Goal: Task Accomplishment & Management: Manage account settings

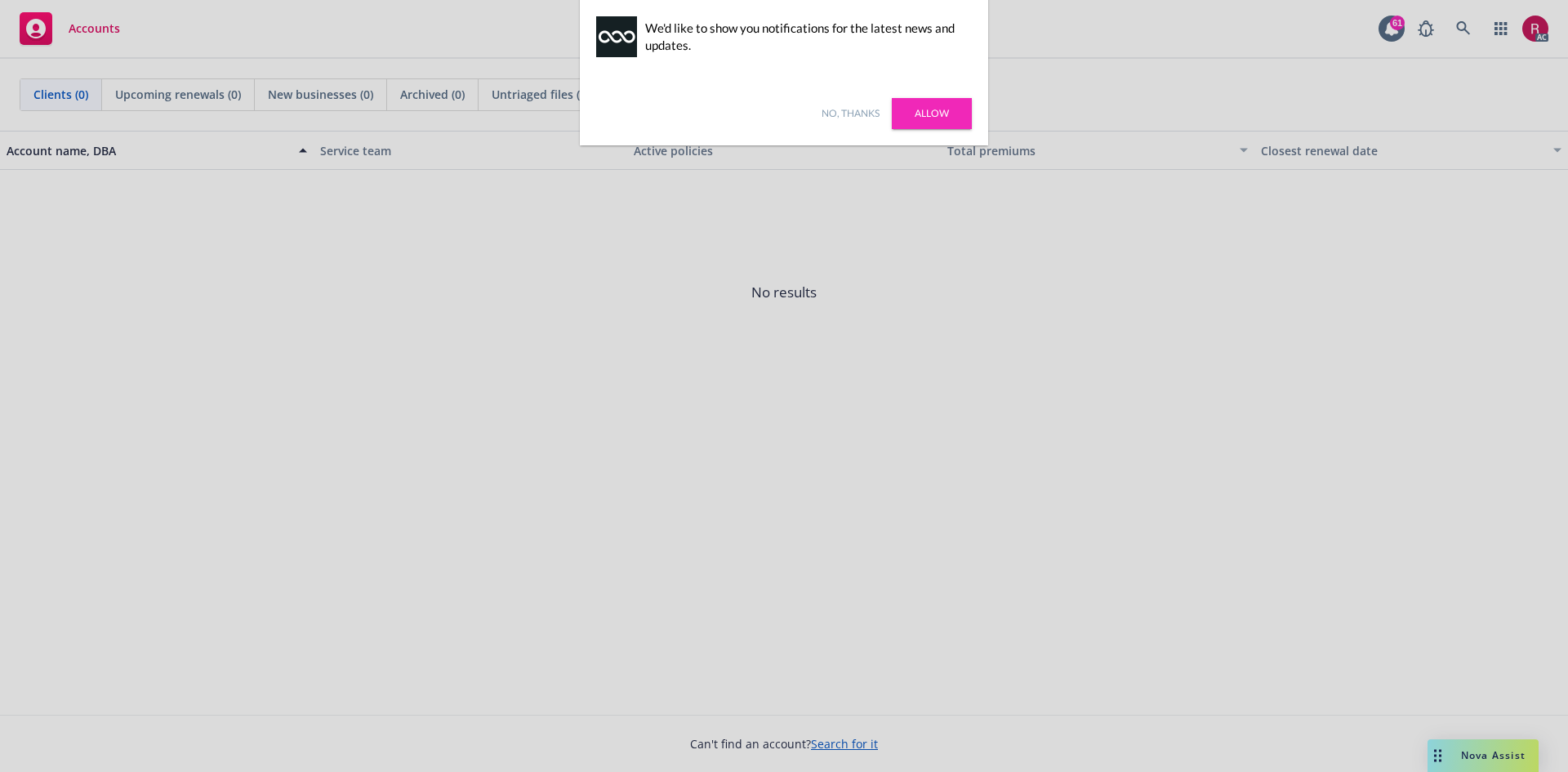
click at [940, 113] on link "Allow" at bounding box center [932, 112] width 80 height 31
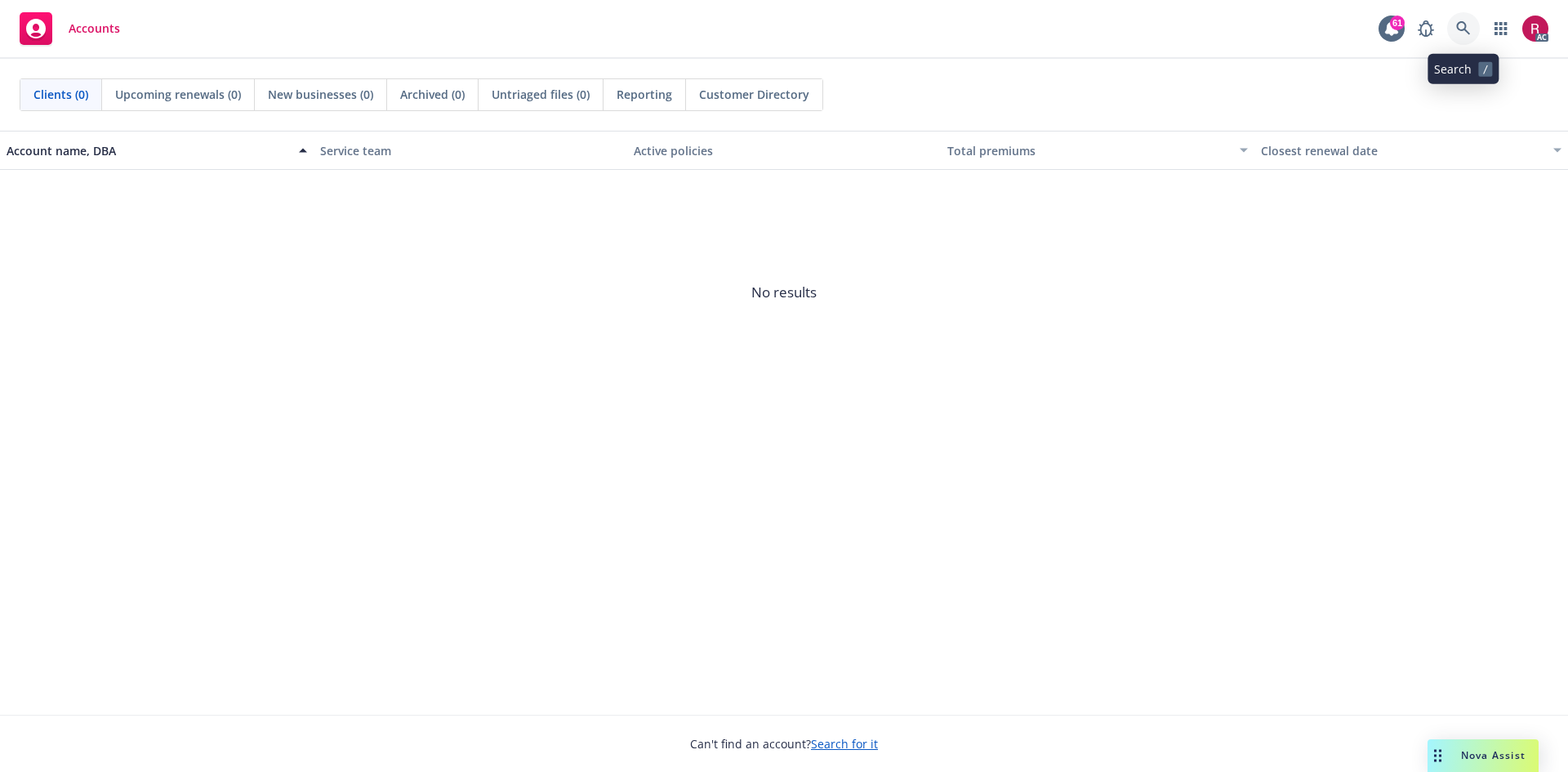
click at [1470, 29] on icon at bounding box center [1463, 29] width 15 height 15
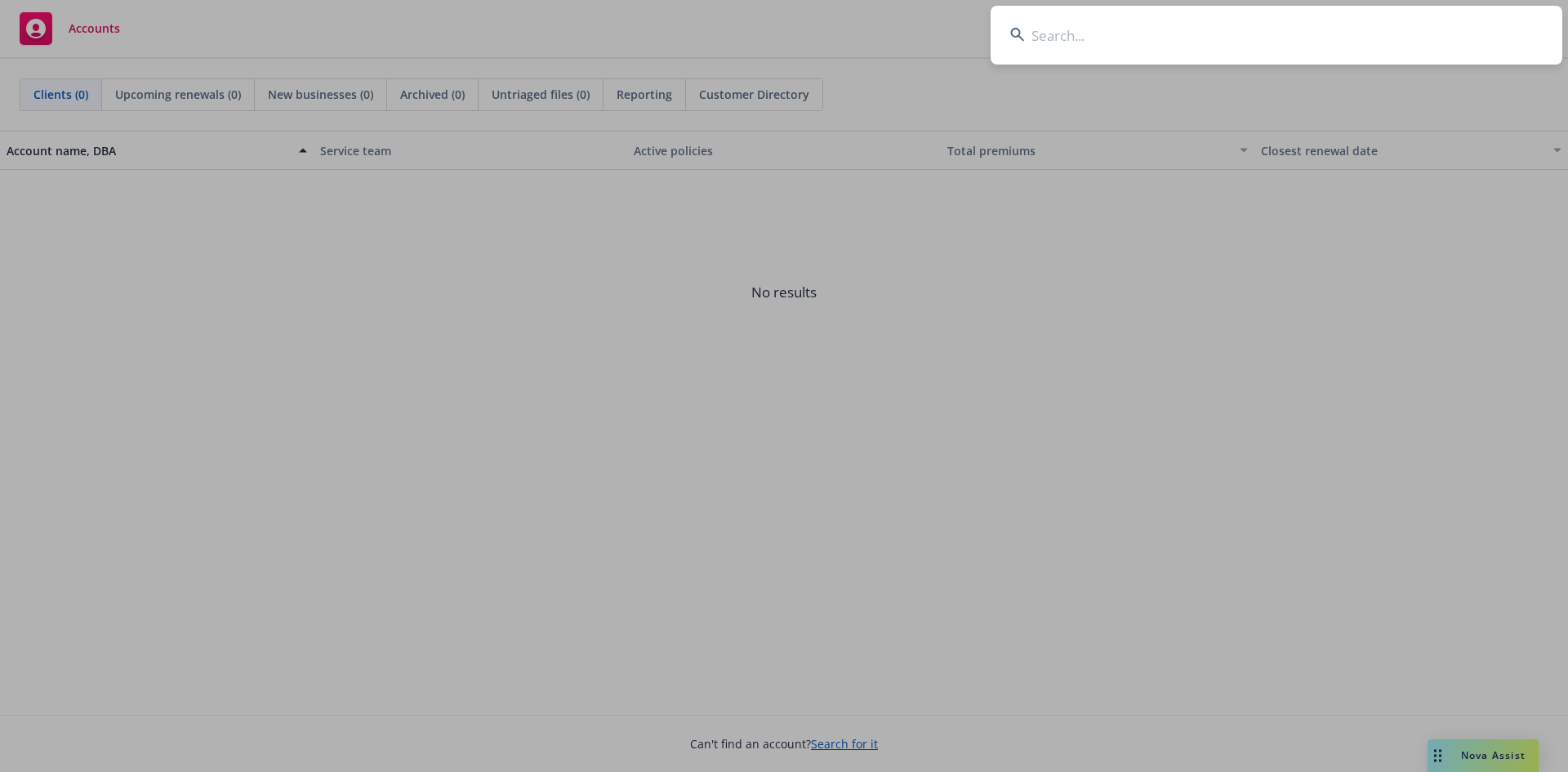
type input "ZOZO Apparel USA, Inc, fka Start [DATE]"
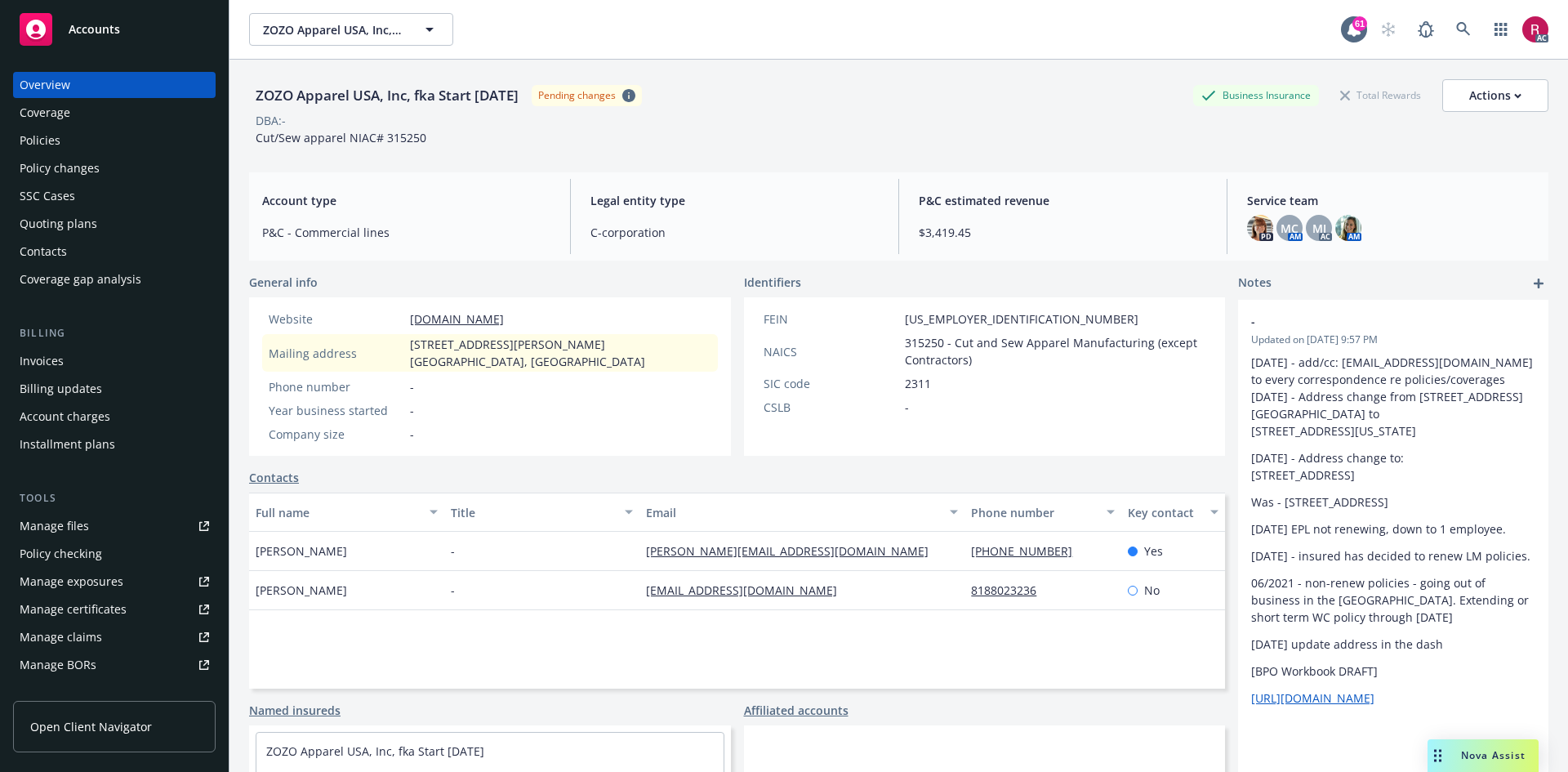
click at [31, 113] on div "Coverage" at bounding box center [44, 112] width 50 height 27
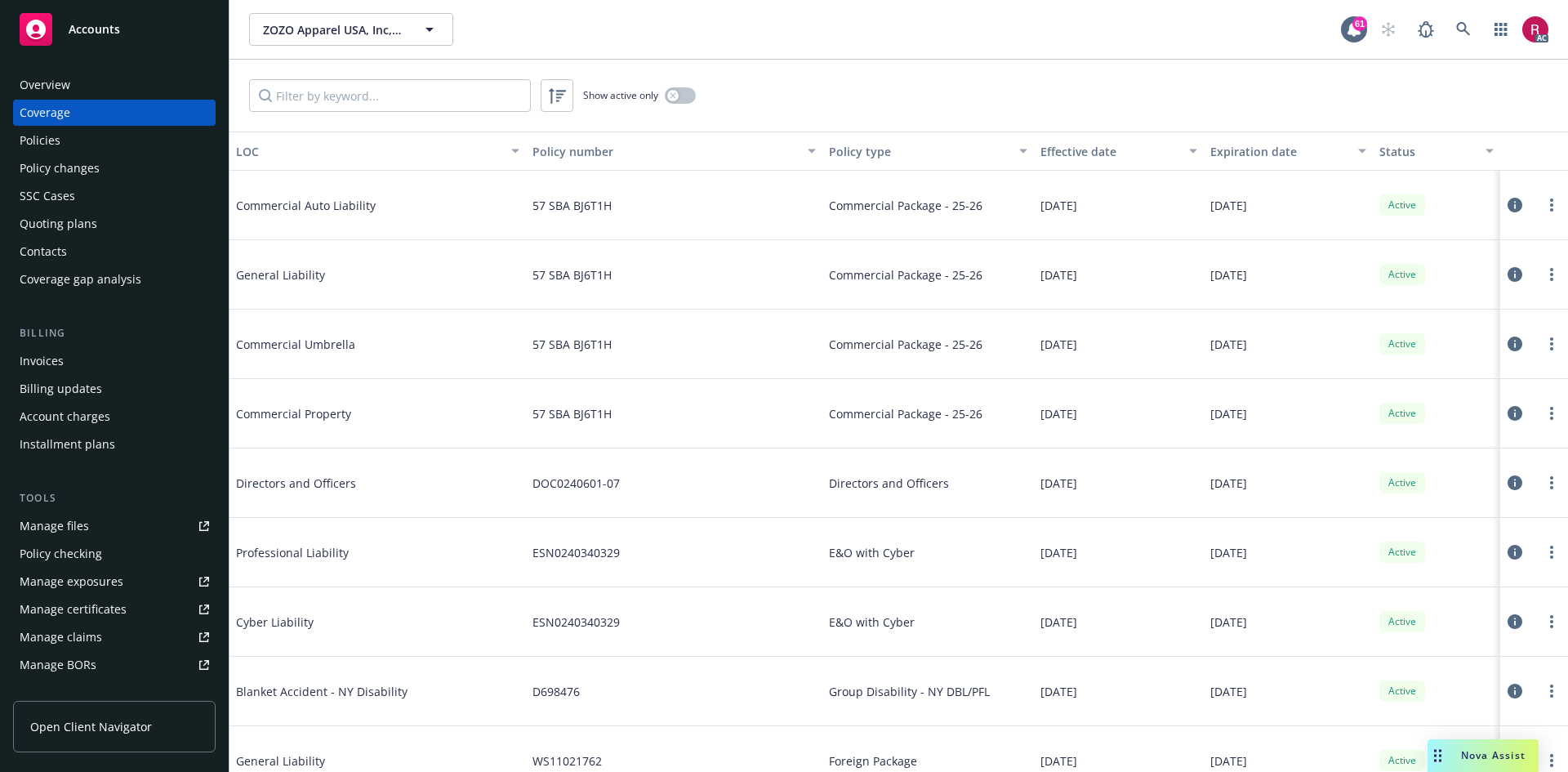
click at [119, 177] on div "Policy changes" at bounding box center [114, 168] width 189 height 27
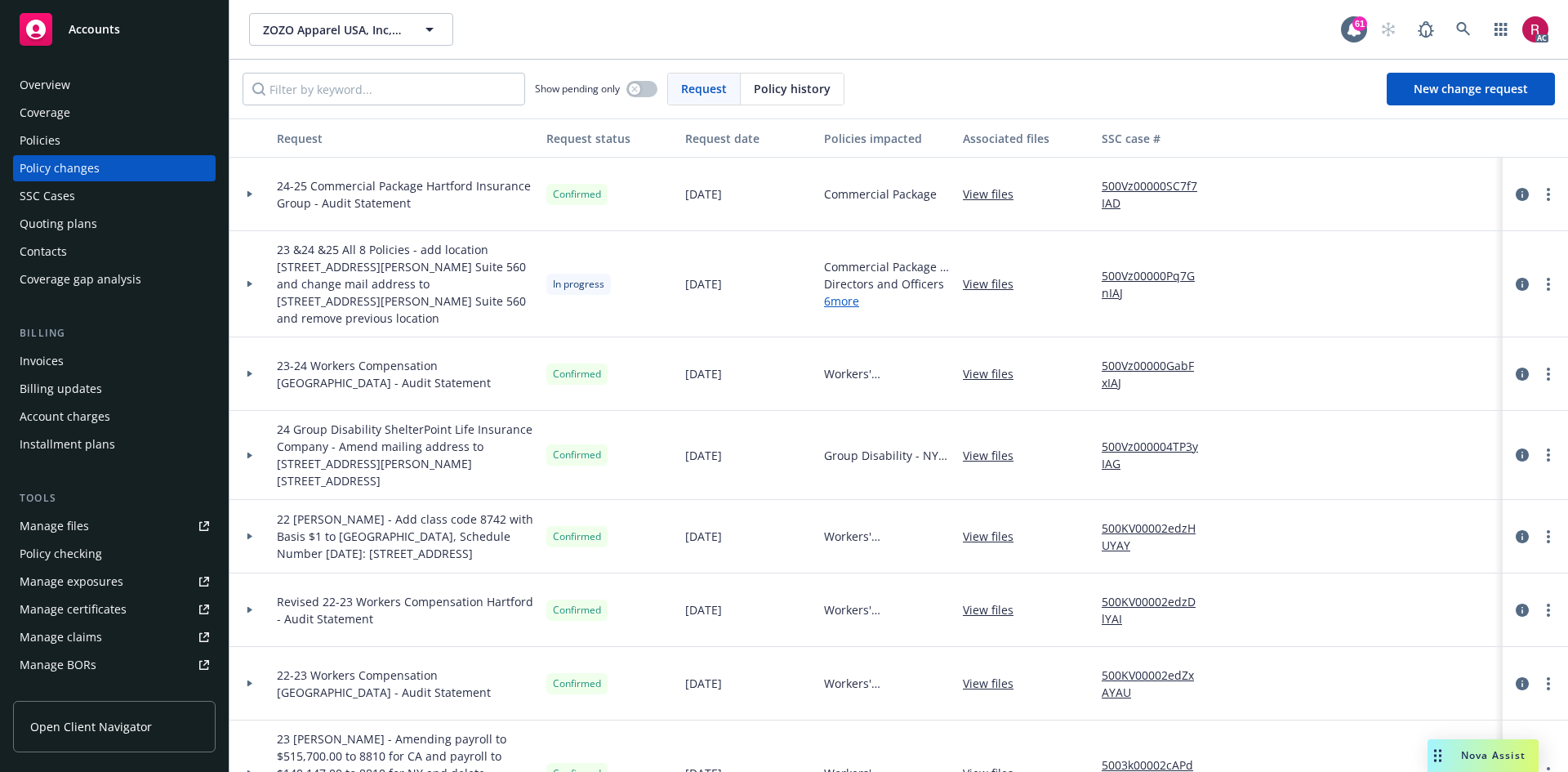
click at [253, 198] on div at bounding box center [249, 194] width 40 height 74
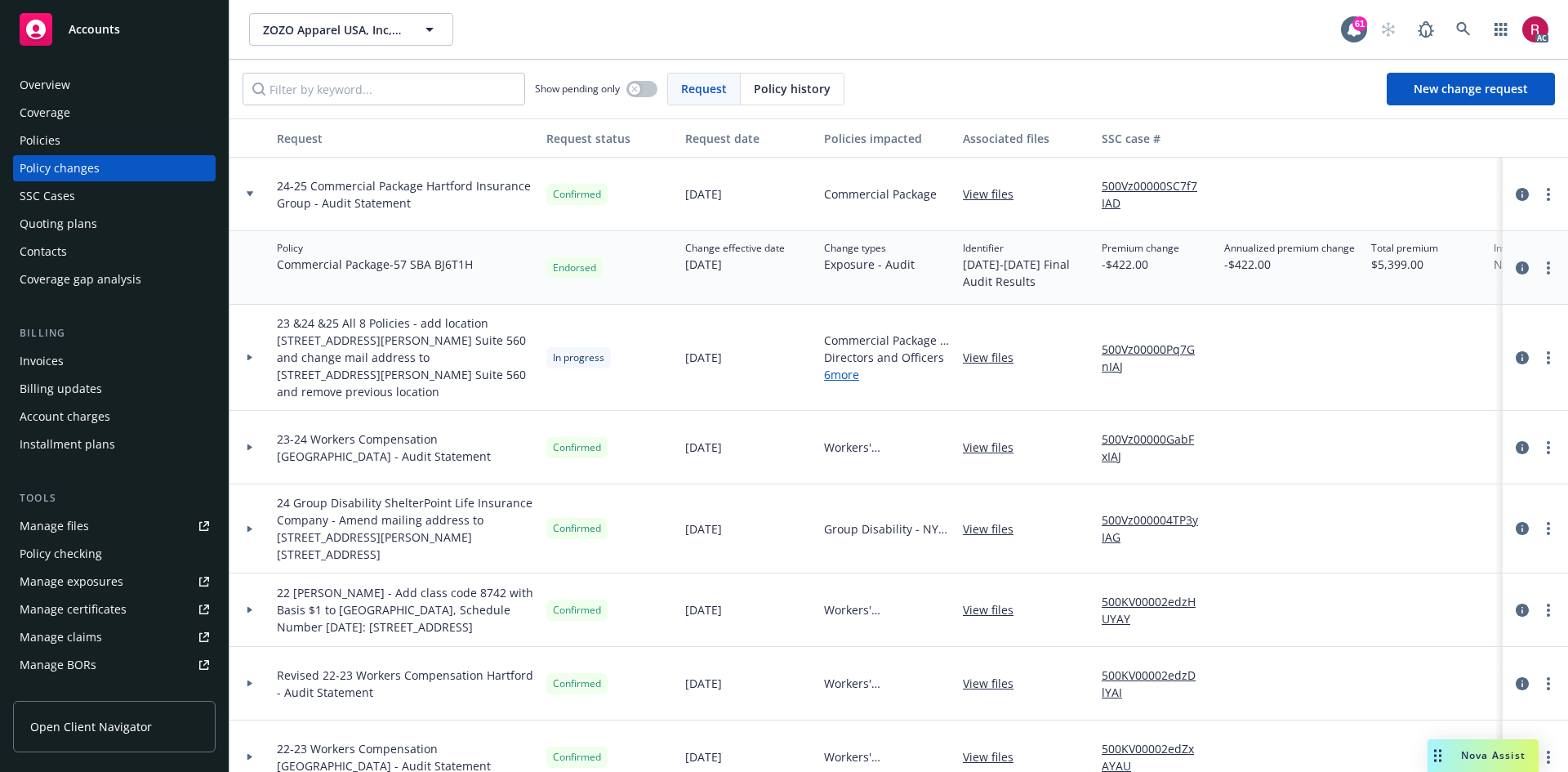
click at [253, 198] on div at bounding box center [249, 194] width 40 height 74
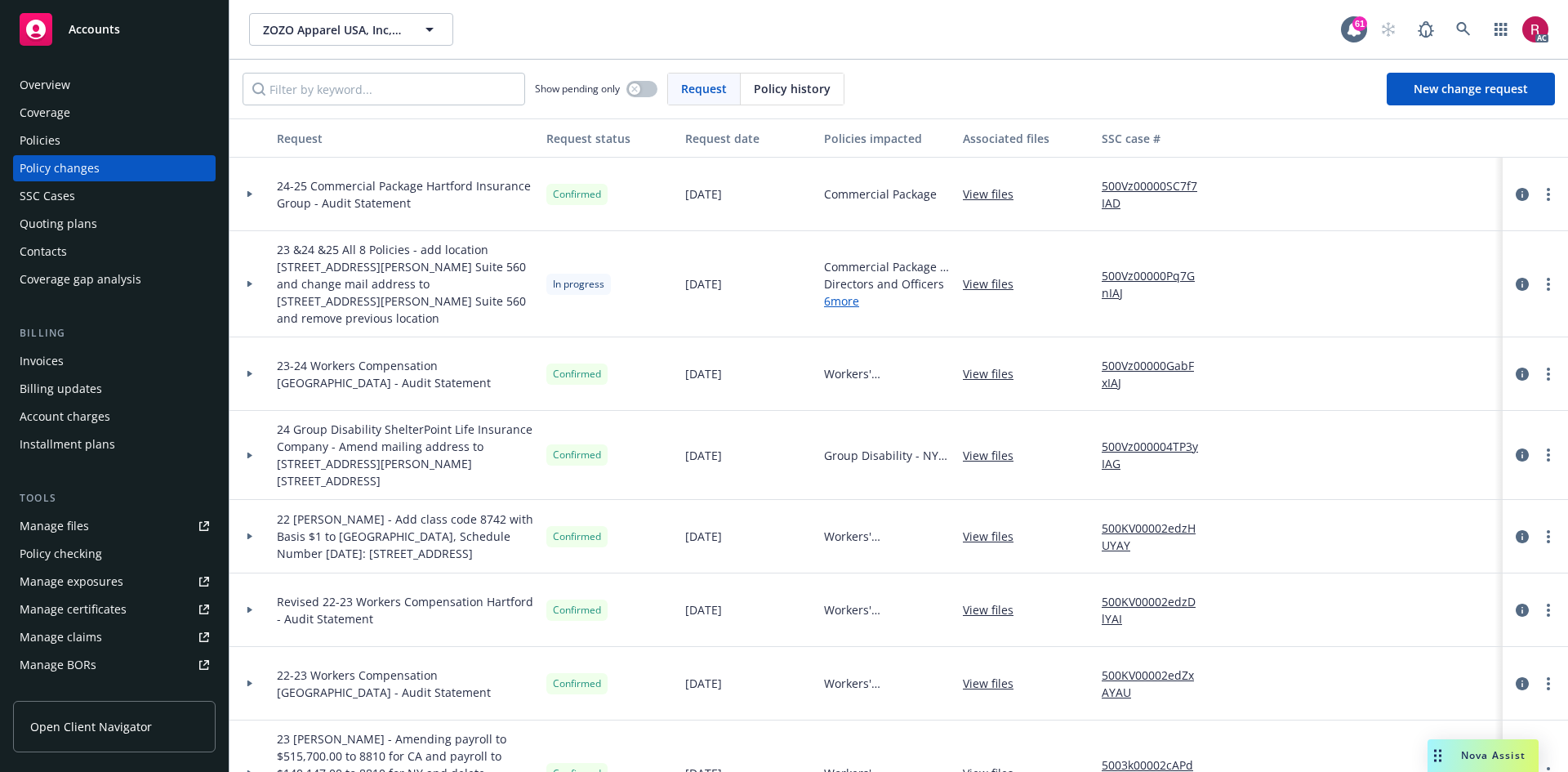
click at [246, 371] on div at bounding box center [249, 374] width 28 height 6
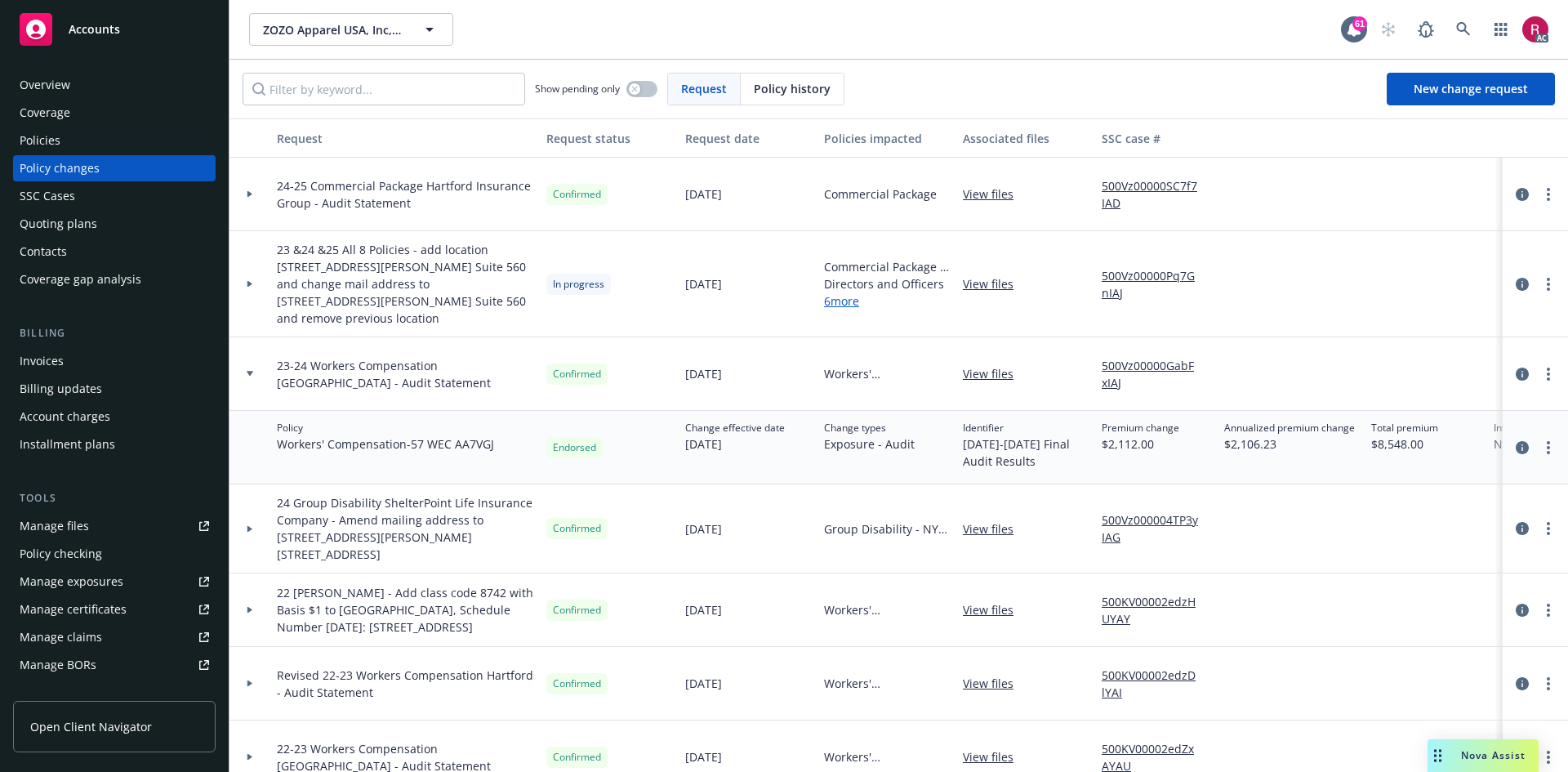
click at [246, 371] on div at bounding box center [249, 374] width 28 height 6
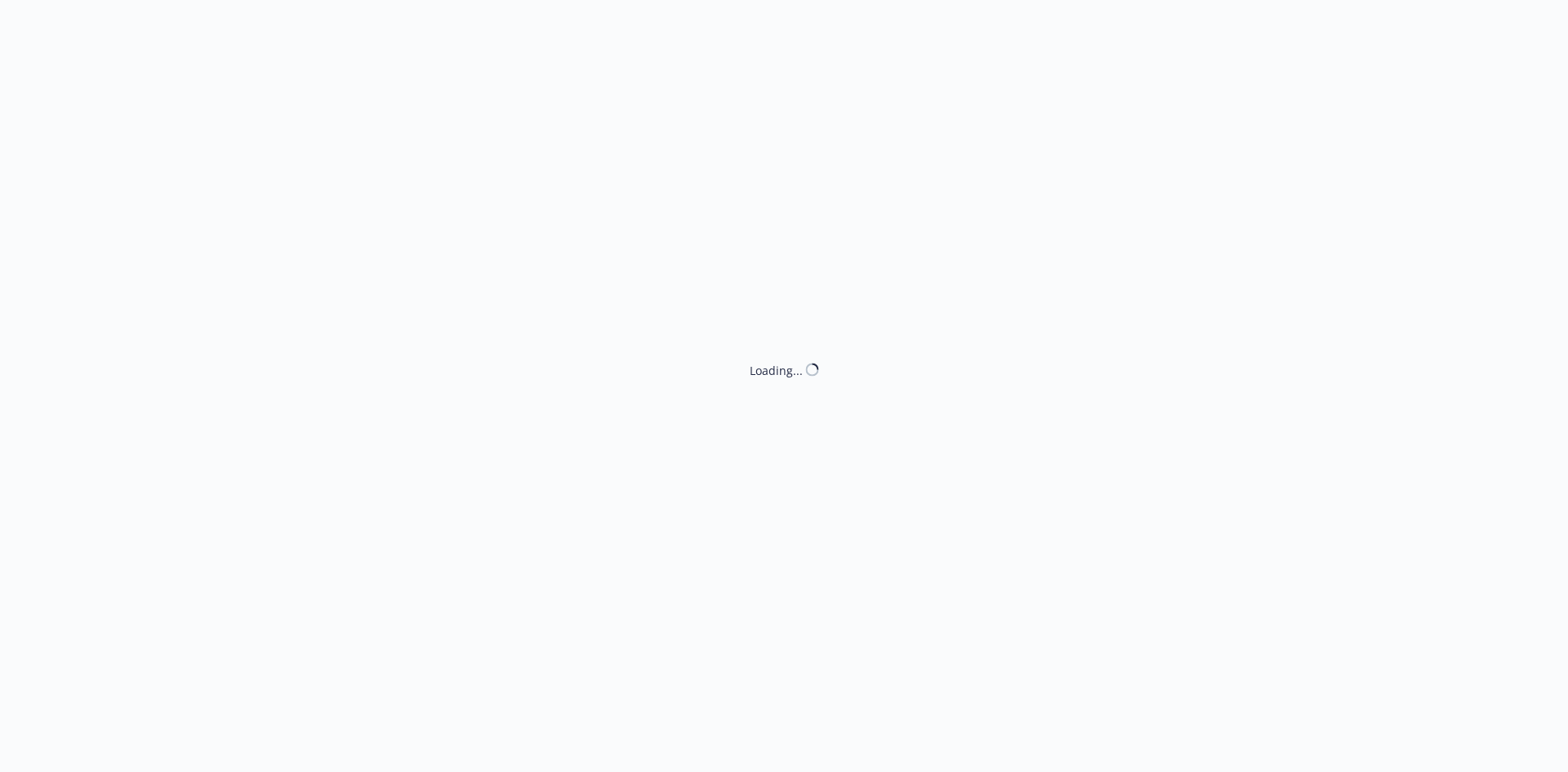
select select "ACCEPTED"
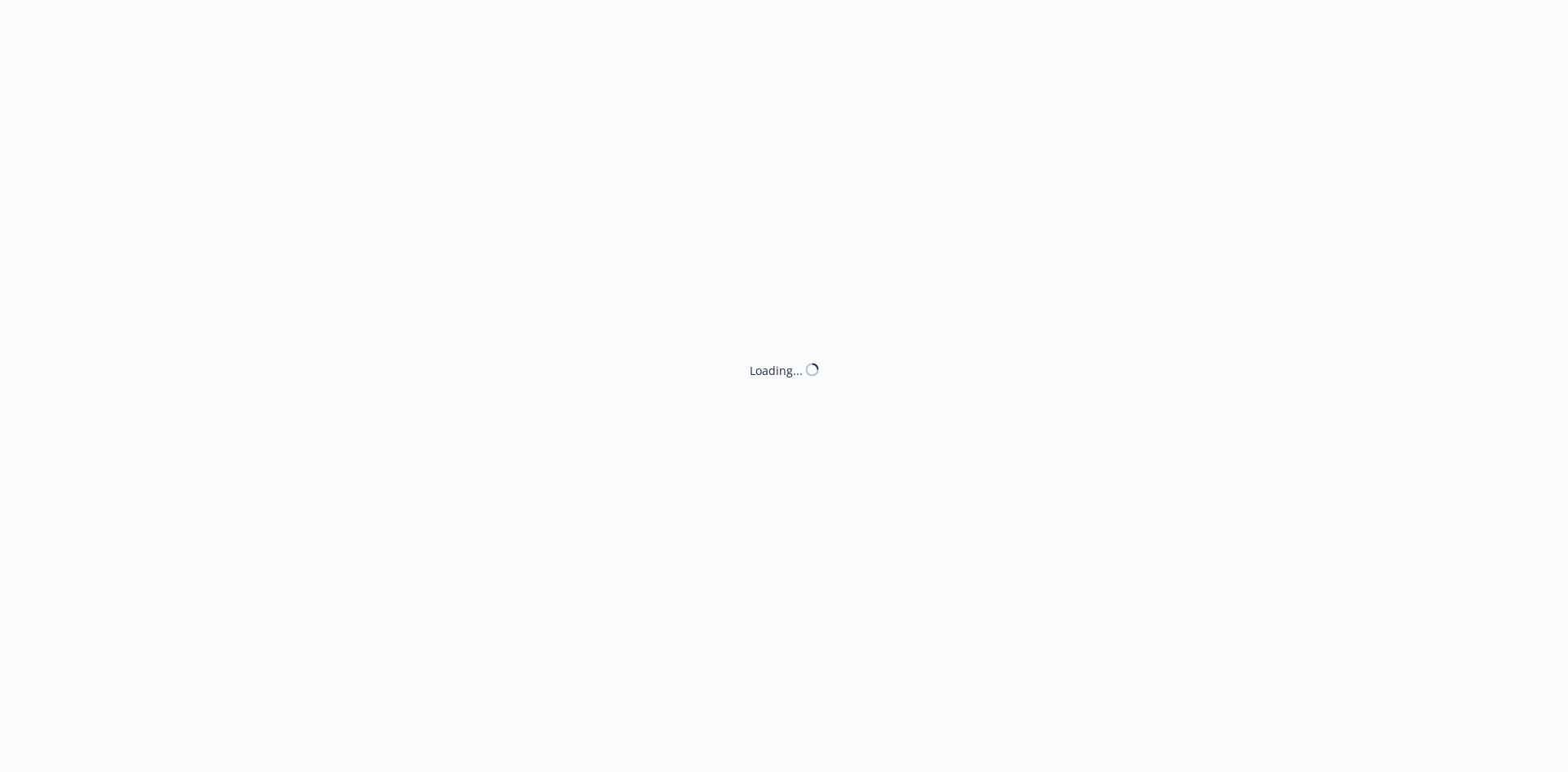
select select "ACCEPTED"
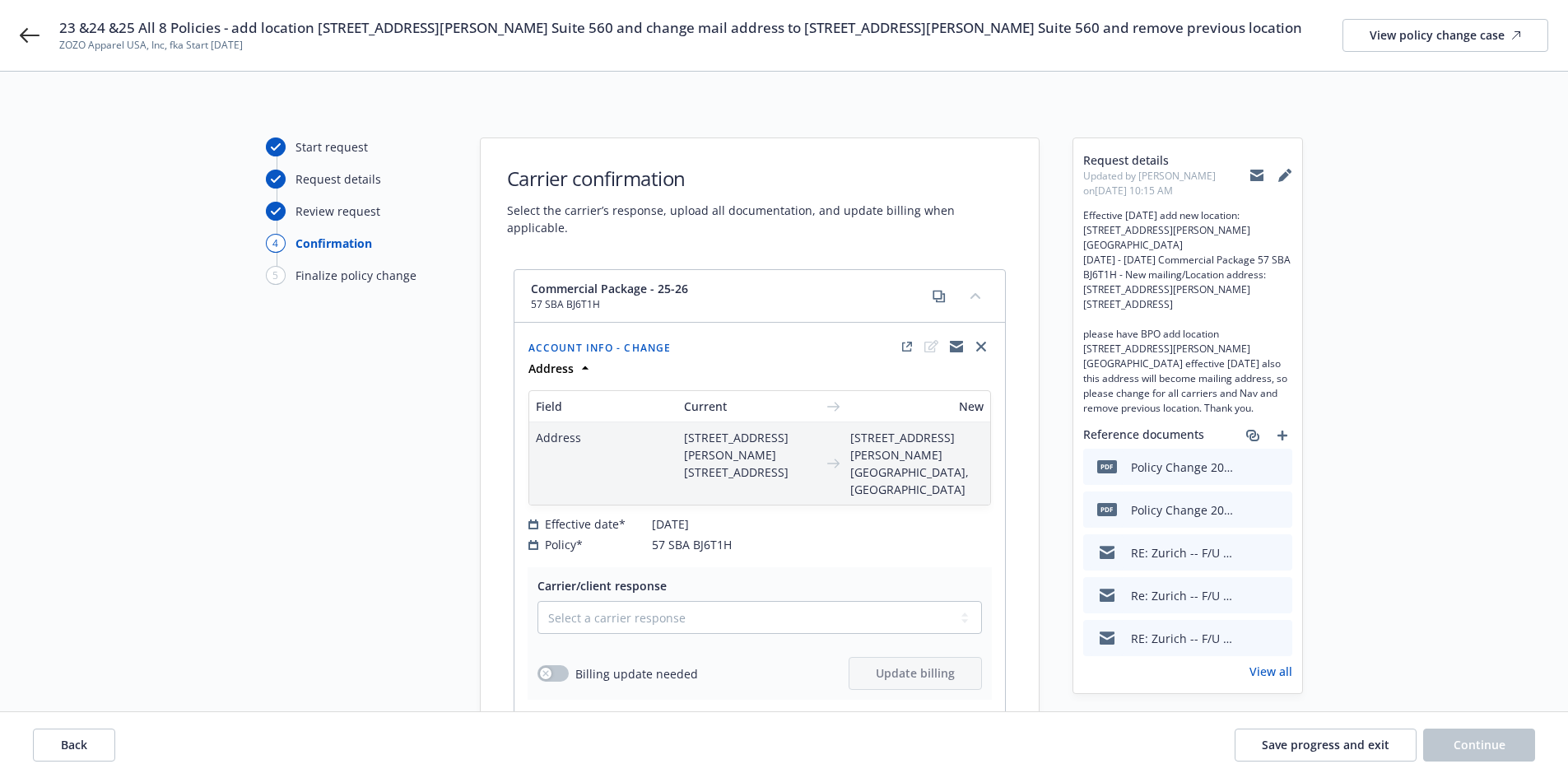
click at [41, 38] on div "23 &24 &25 All 8 Policies - add location [STREET_ADDRESS][PERSON_NAME] Suite 56…" at bounding box center [784, 35] width 1568 height 71
click at [33, 38] on icon at bounding box center [30, 36] width 20 height 20
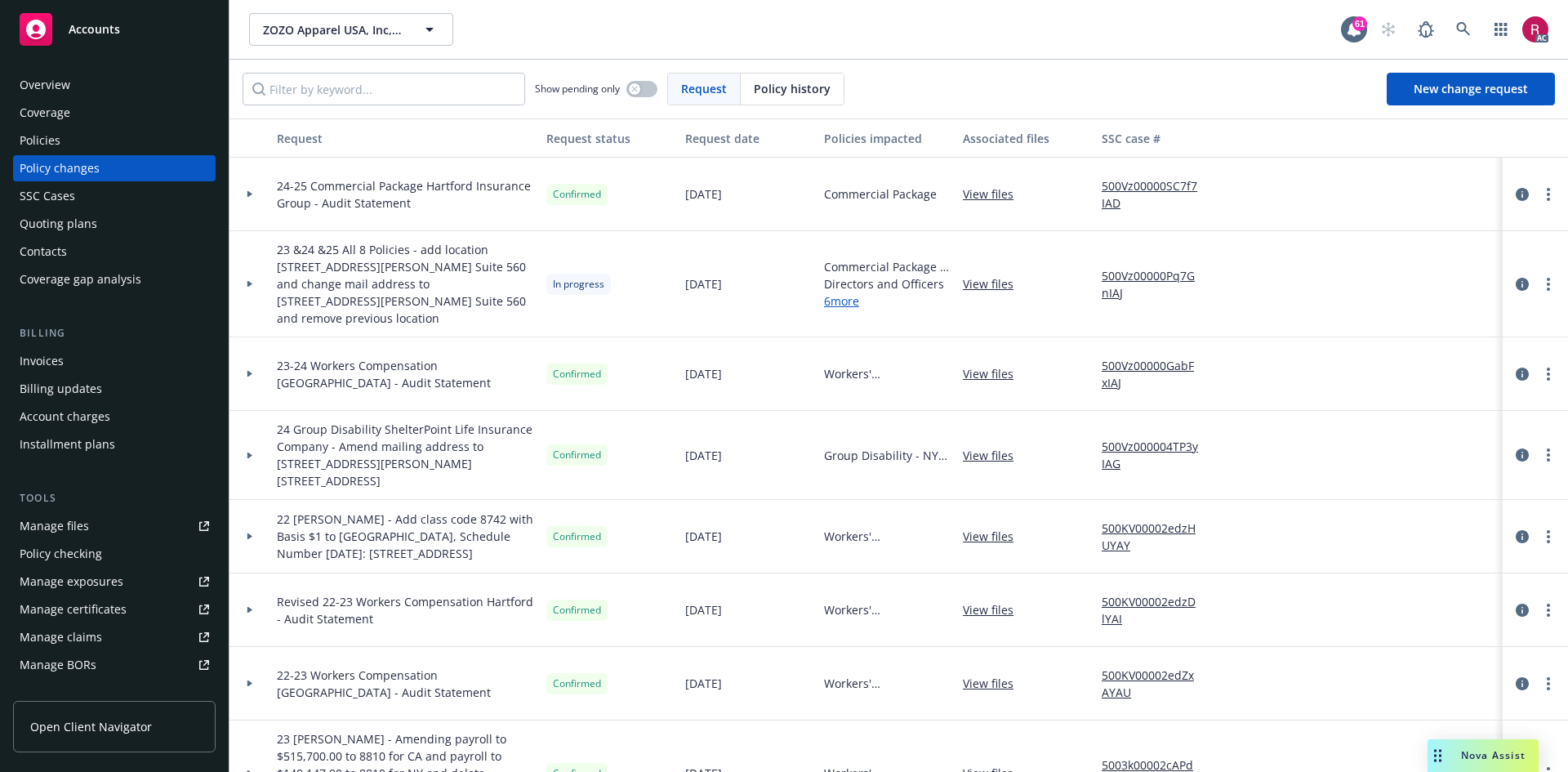
click at [244, 280] on div at bounding box center [249, 284] width 40 height 106
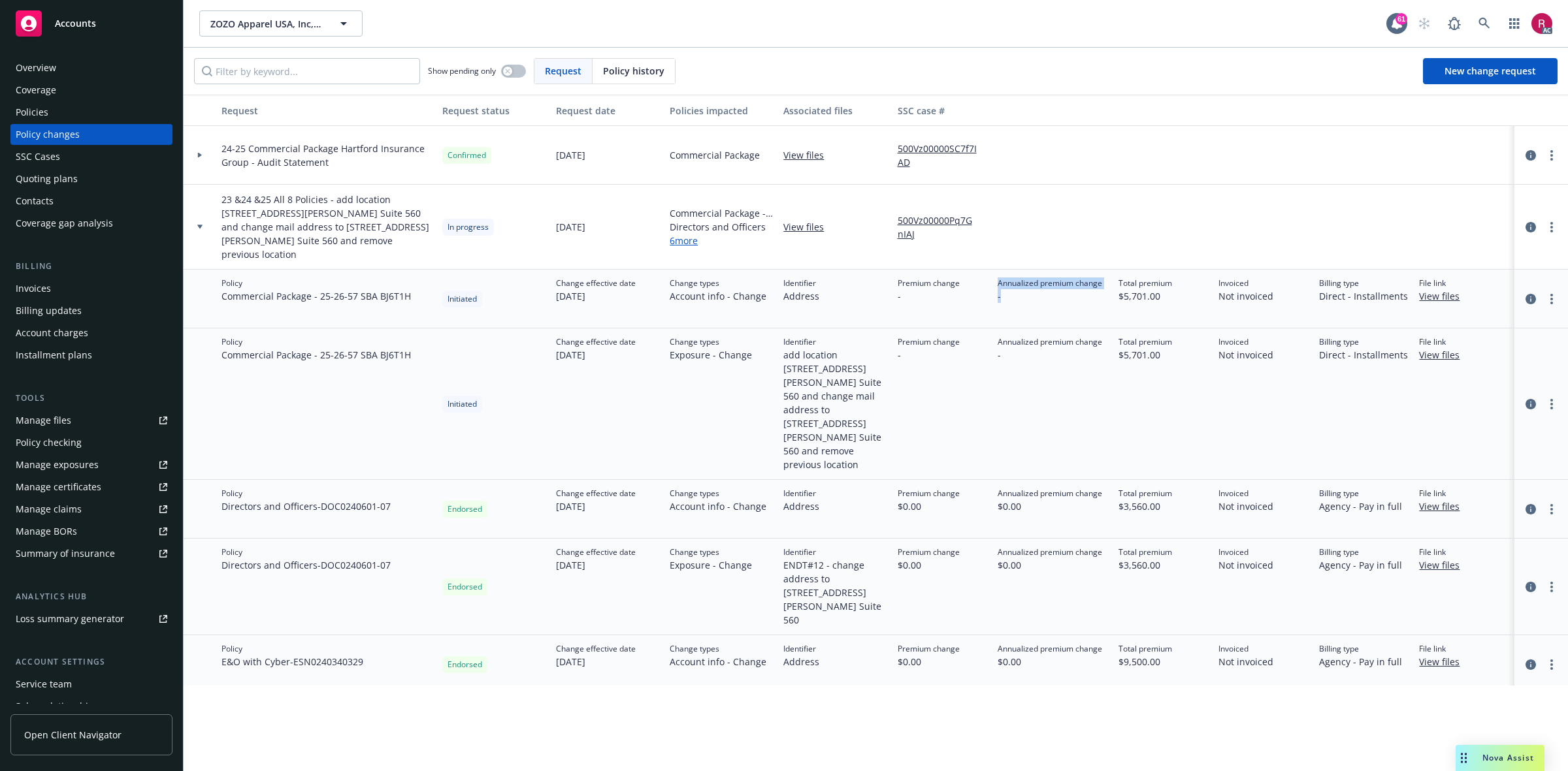
drag, startPoint x: 984, startPoint y: 279, endPoint x: 1102, endPoint y: 291, distance: 118.6
click at [1102, 291] on div "Policy Commercial Package - 25-26 - 57 SBA BJ6T1H Initiated Change effective da…" at bounding box center [875, 299] width 1384 height 59
click at [1045, 413] on div "Annualized premium change -" at bounding box center [1052, 404] width 120 height 151
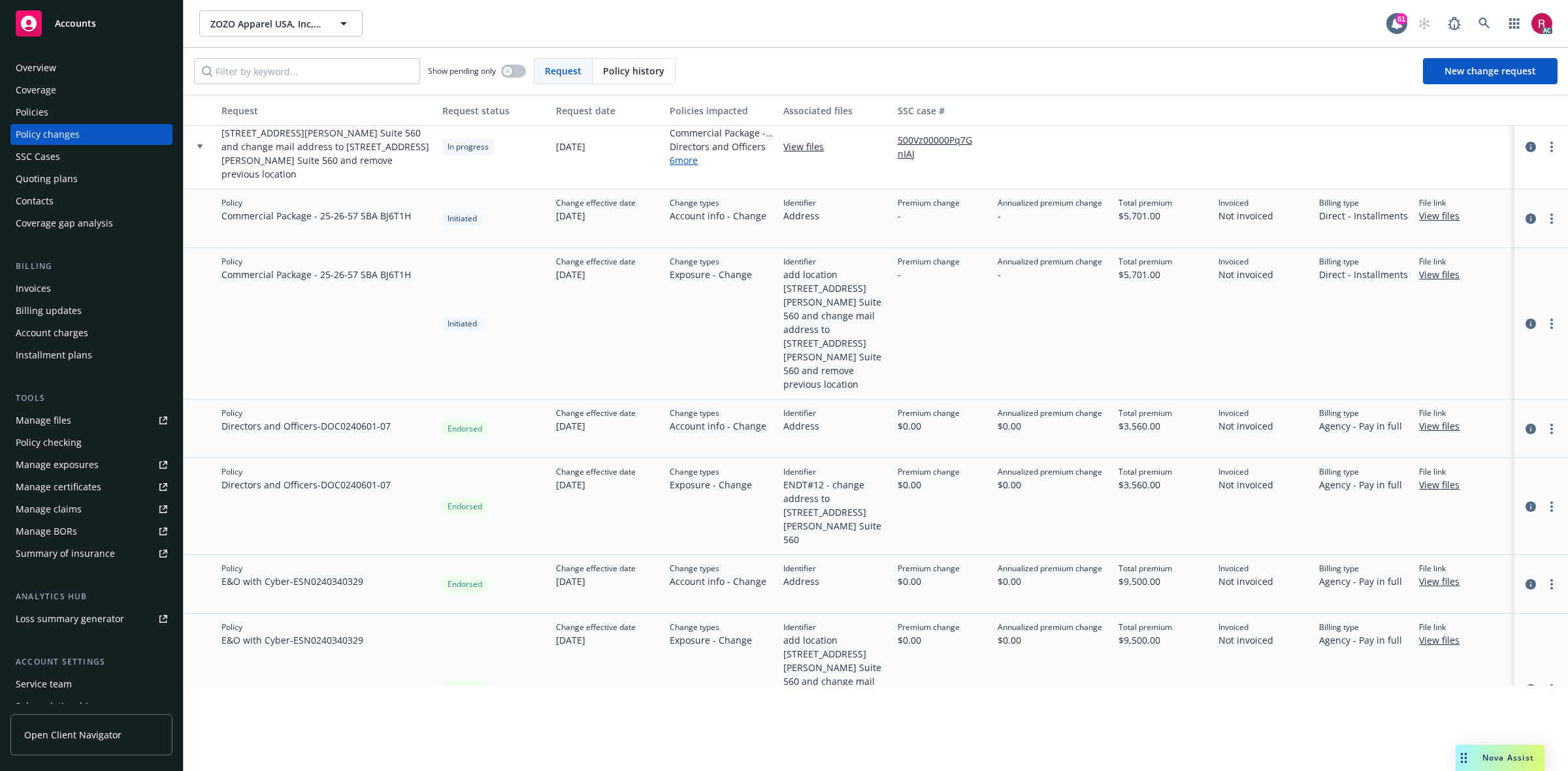
scroll to position [46, 0]
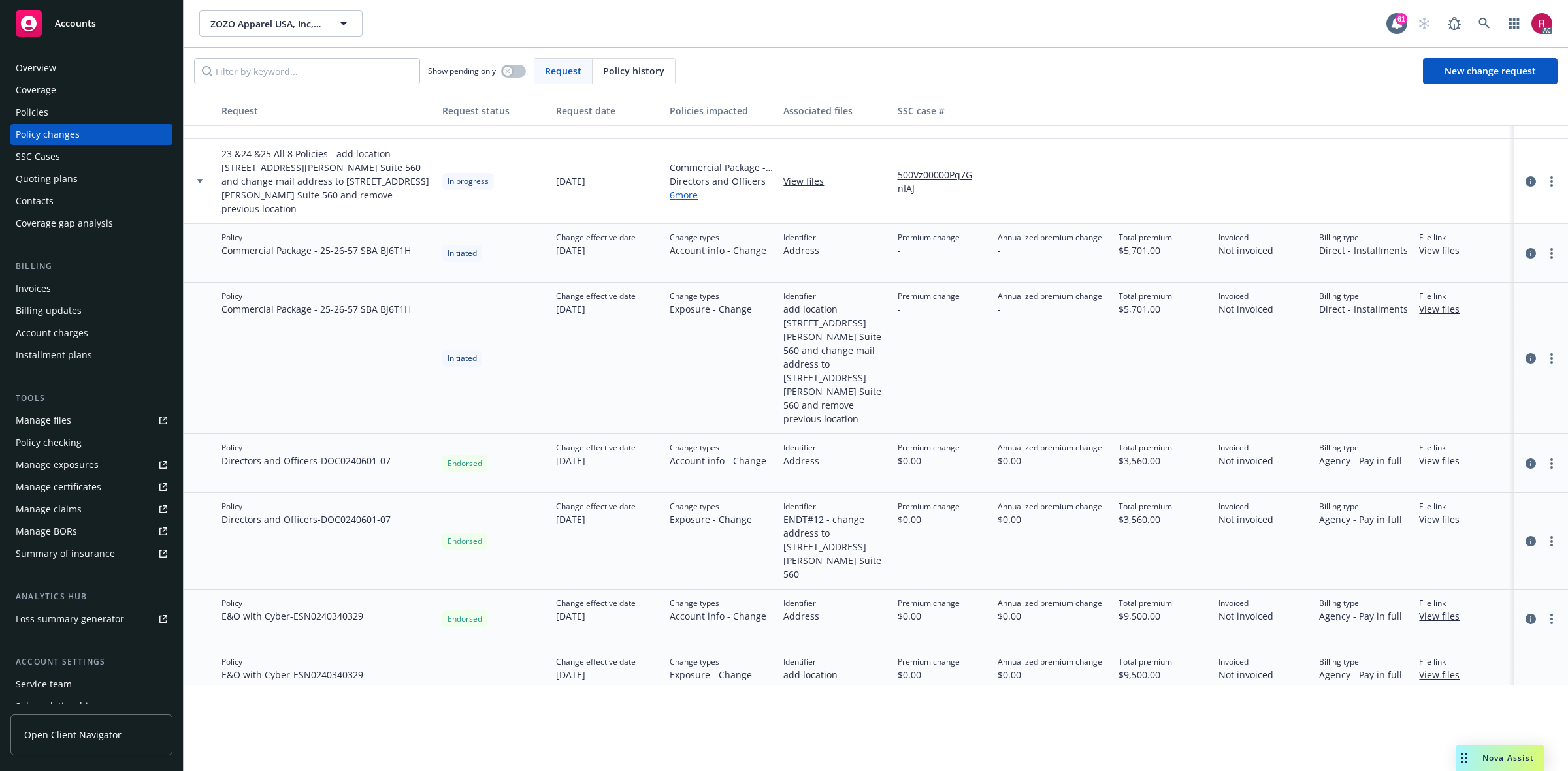
click at [687, 188] on link "6 more" at bounding box center [721, 195] width 103 height 13
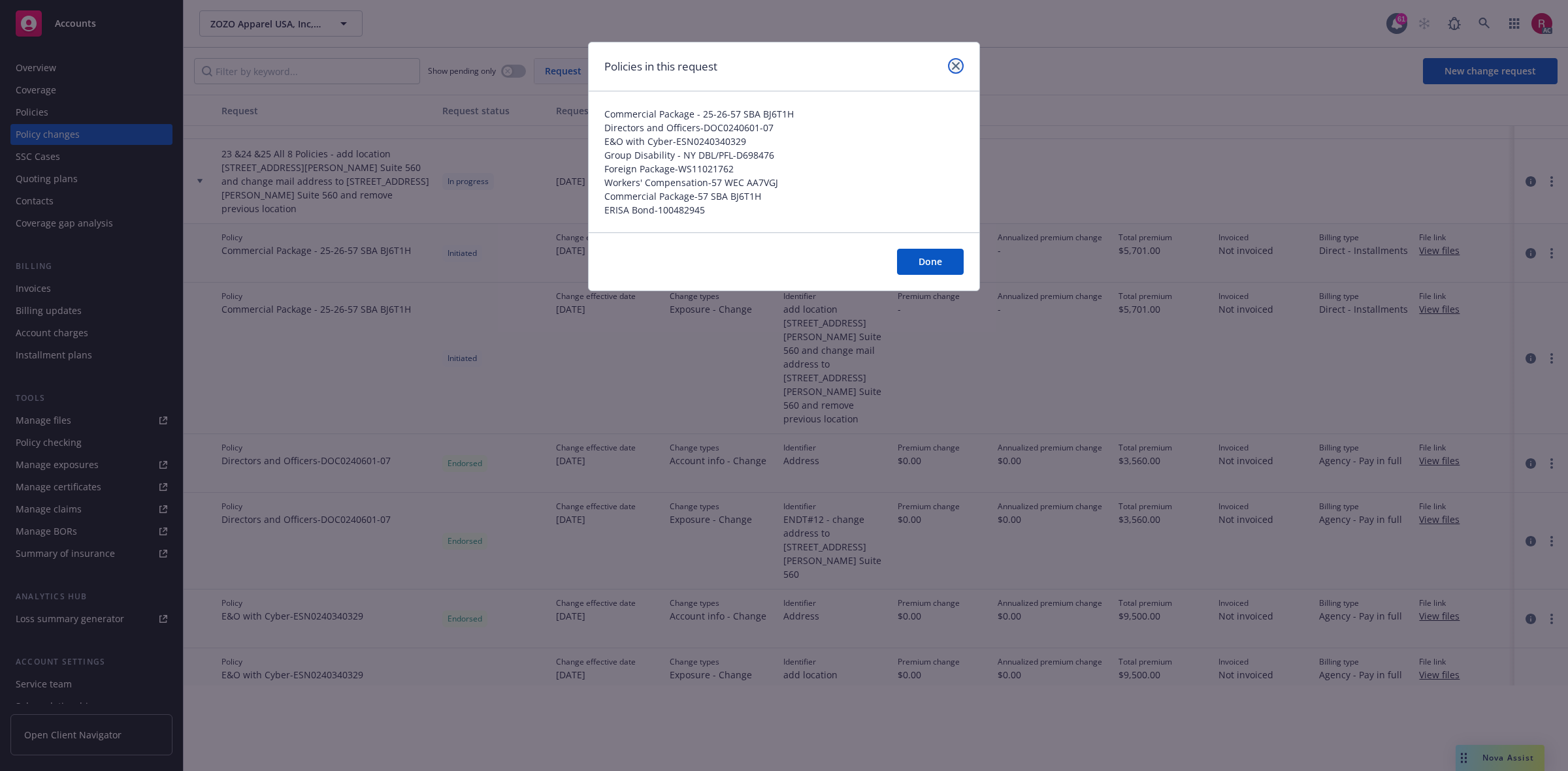
click at [959, 62] on icon "close" at bounding box center [956, 66] width 8 height 8
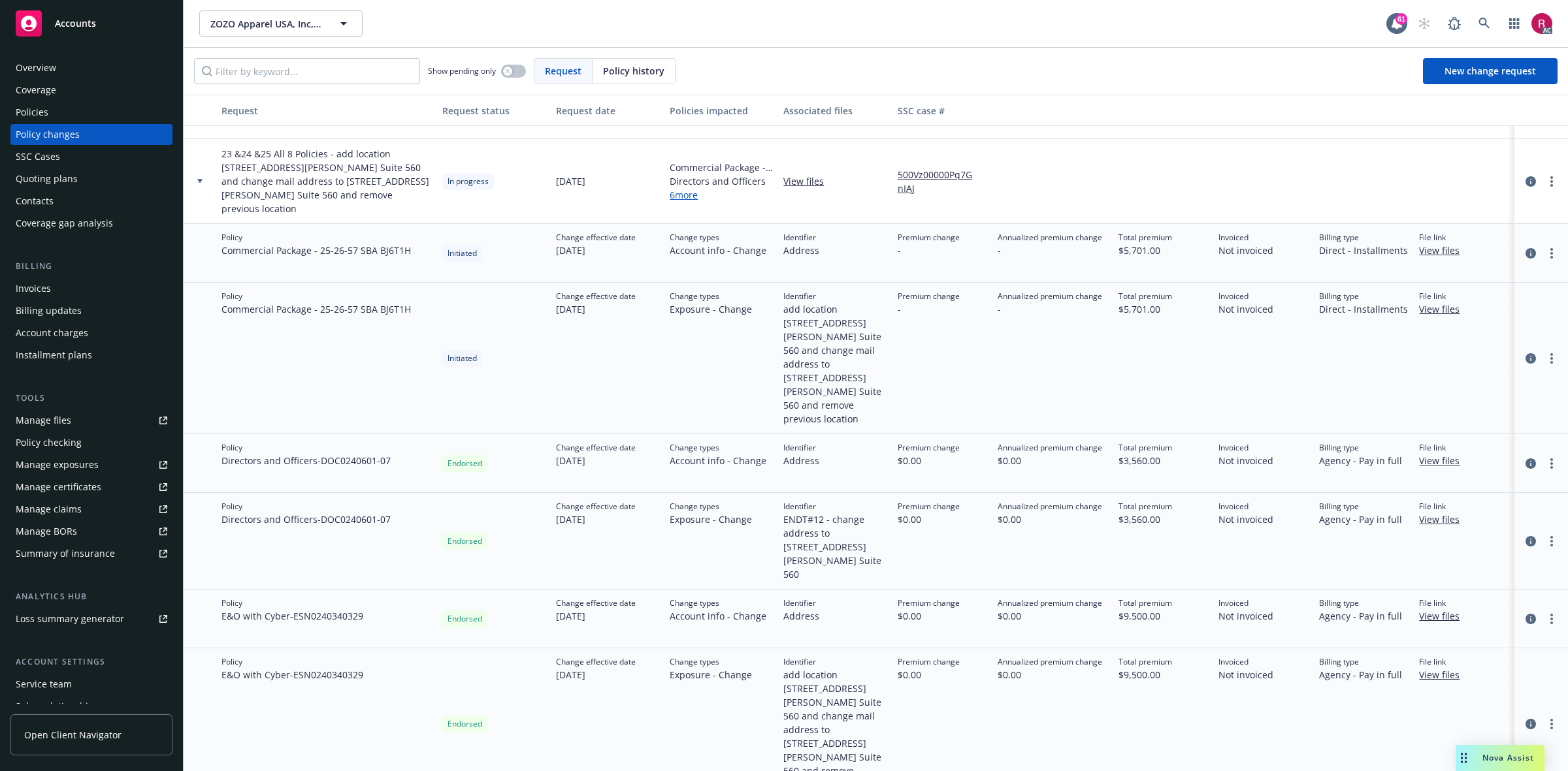
click at [333, 454] on span "Directors and Officers - DOC0240601-07" at bounding box center [306, 460] width 170 height 13
click at [299, 512] on span "Directors and Officers - DOC0240601-07" at bounding box center [306, 519] width 170 height 13
click at [291, 590] on div "Policy E&O with Cyber - ESN0240340329" at bounding box center [327, 619] width 221 height 59
click at [282, 616] on span "E&O with Cyber - ESN0240340329" at bounding box center [293, 674] width 142 height 13
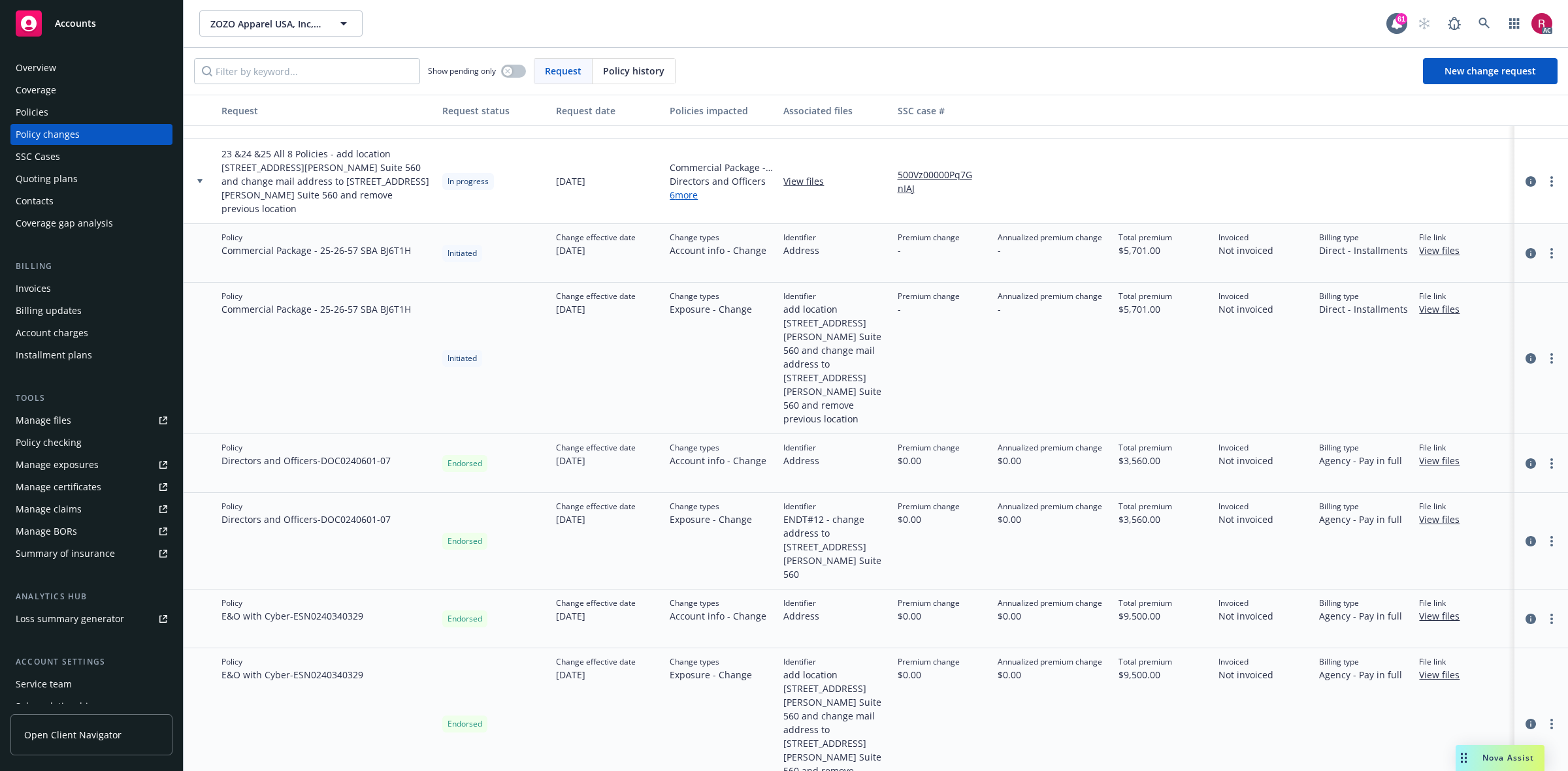
drag, startPoint x: 259, startPoint y: 741, endPoint x: 349, endPoint y: 745, distance: 90.1
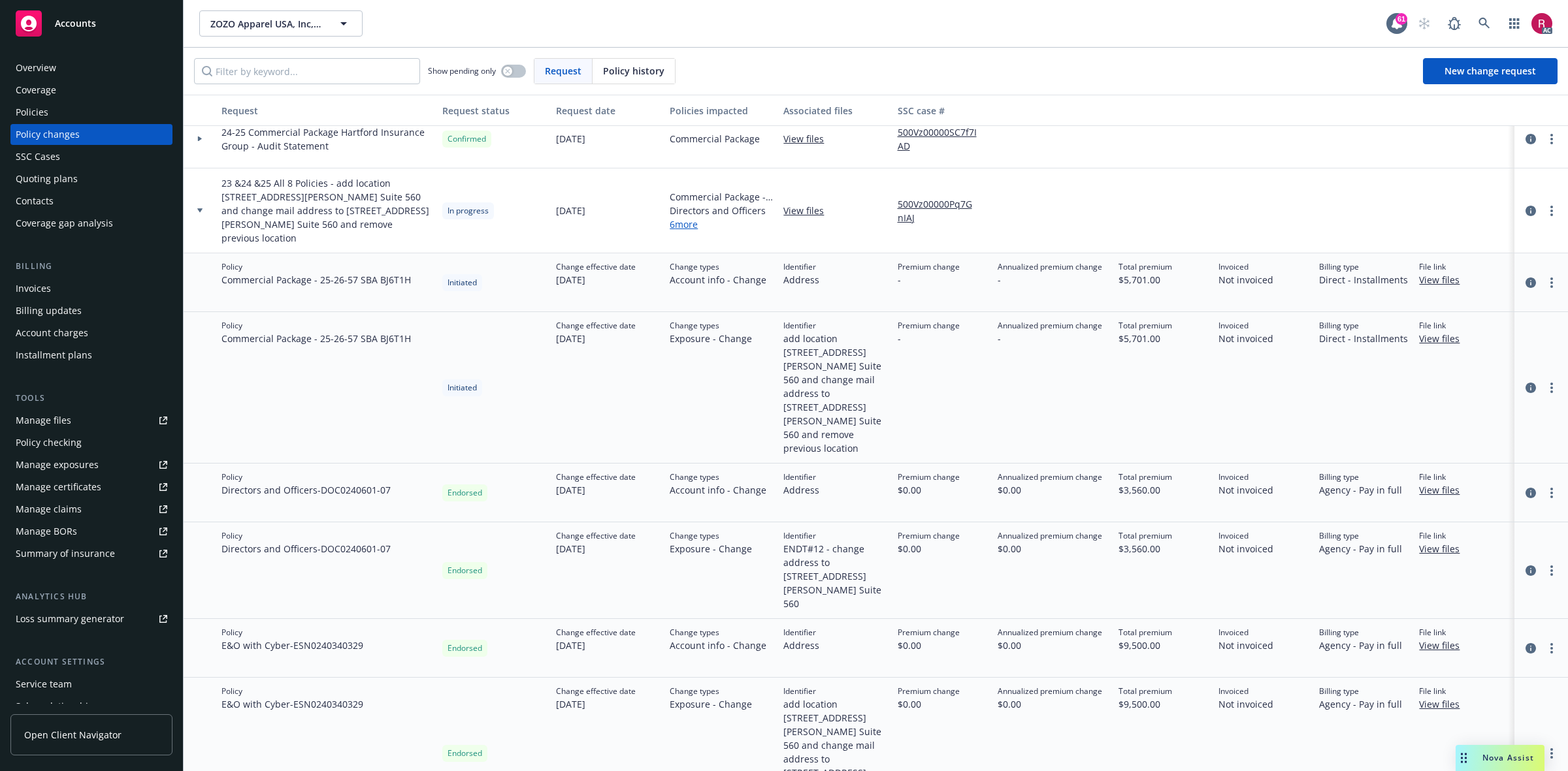
scroll to position [0, 0]
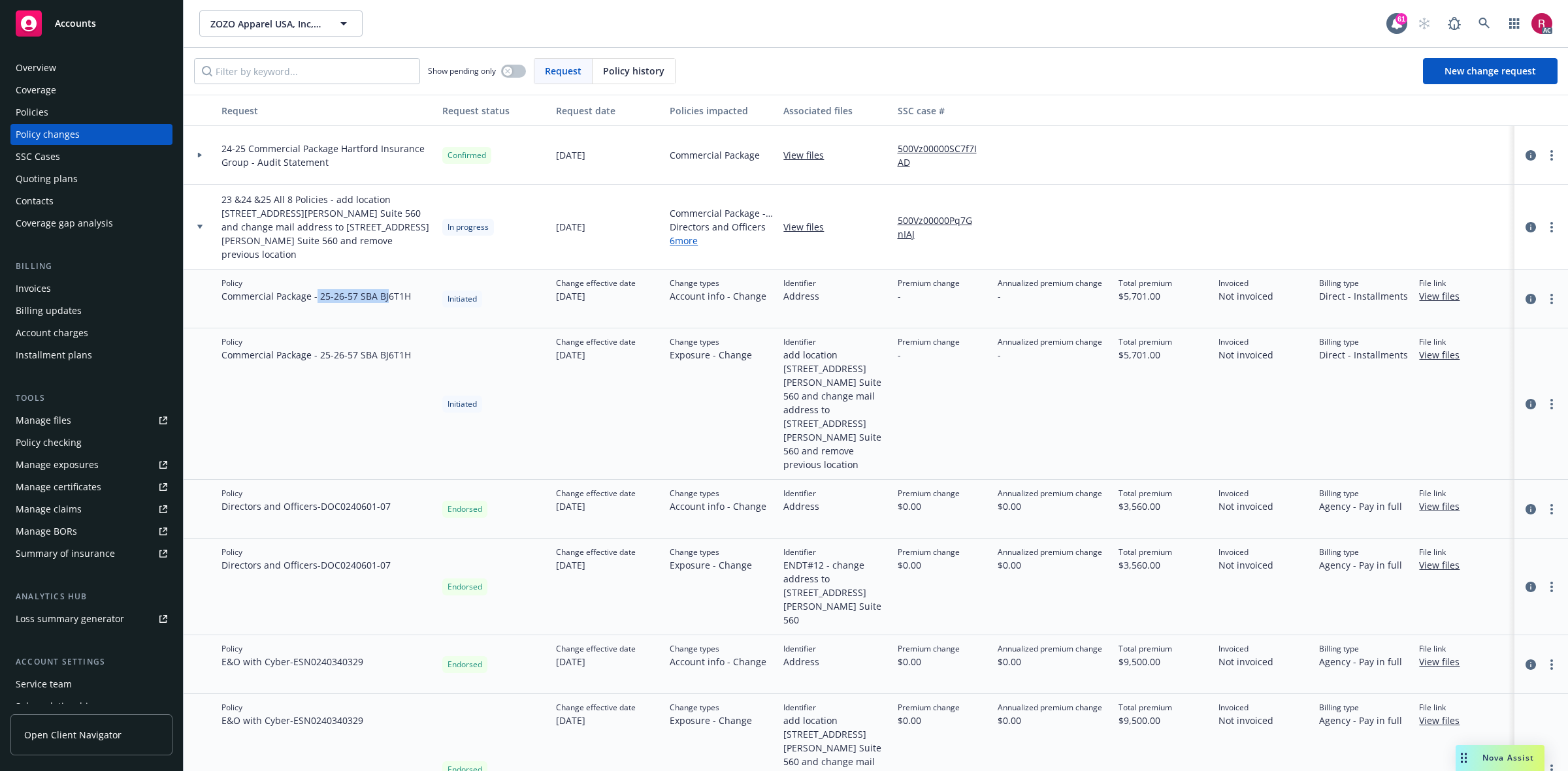
drag, startPoint x: 315, startPoint y: 282, endPoint x: 379, endPoint y: 295, distance: 65.3
click at [392, 289] on span "Commercial Package - 25-26 - 57 SBA BJ6T1H" at bounding box center [316, 296] width 189 height 13
drag, startPoint x: 370, startPoint y: 345, endPoint x: 409, endPoint y: 349, distance: 39.2
click at [409, 349] on div "Policy Commercial Package - 25-26 - 57 SBA BJ6T1H" at bounding box center [327, 404] width 221 height 151
drag, startPoint x: 262, startPoint y: 469, endPoint x: 364, endPoint y: 470, distance: 102.0
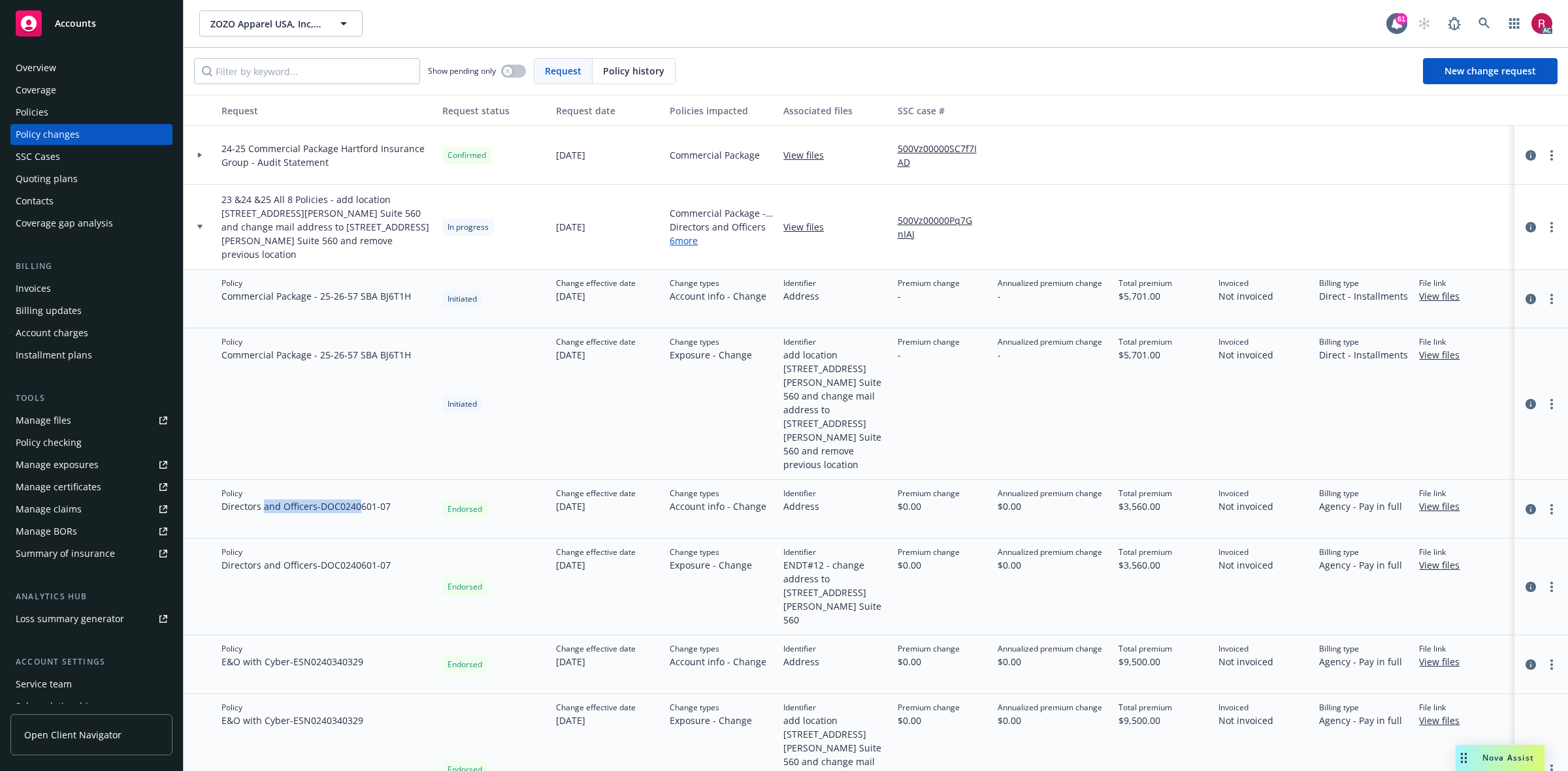
click at [364, 500] on span "Directors and Officers - DOC0240601-07" at bounding box center [306, 506] width 170 height 13
drag, startPoint x: 341, startPoint y: 529, endPoint x: 404, endPoint y: 533, distance: 63.1
click at [404, 538] on div "Policy Directors and Officers - DOC0240601-07" at bounding box center [327, 587] width 221 height 97
drag, startPoint x: 280, startPoint y: 604, endPoint x: 364, endPoint y: 607, distance: 84.1
click at [369, 616] on div "Policy E&O with Cyber - ESN0240340329" at bounding box center [327, 665] width 221 height 59
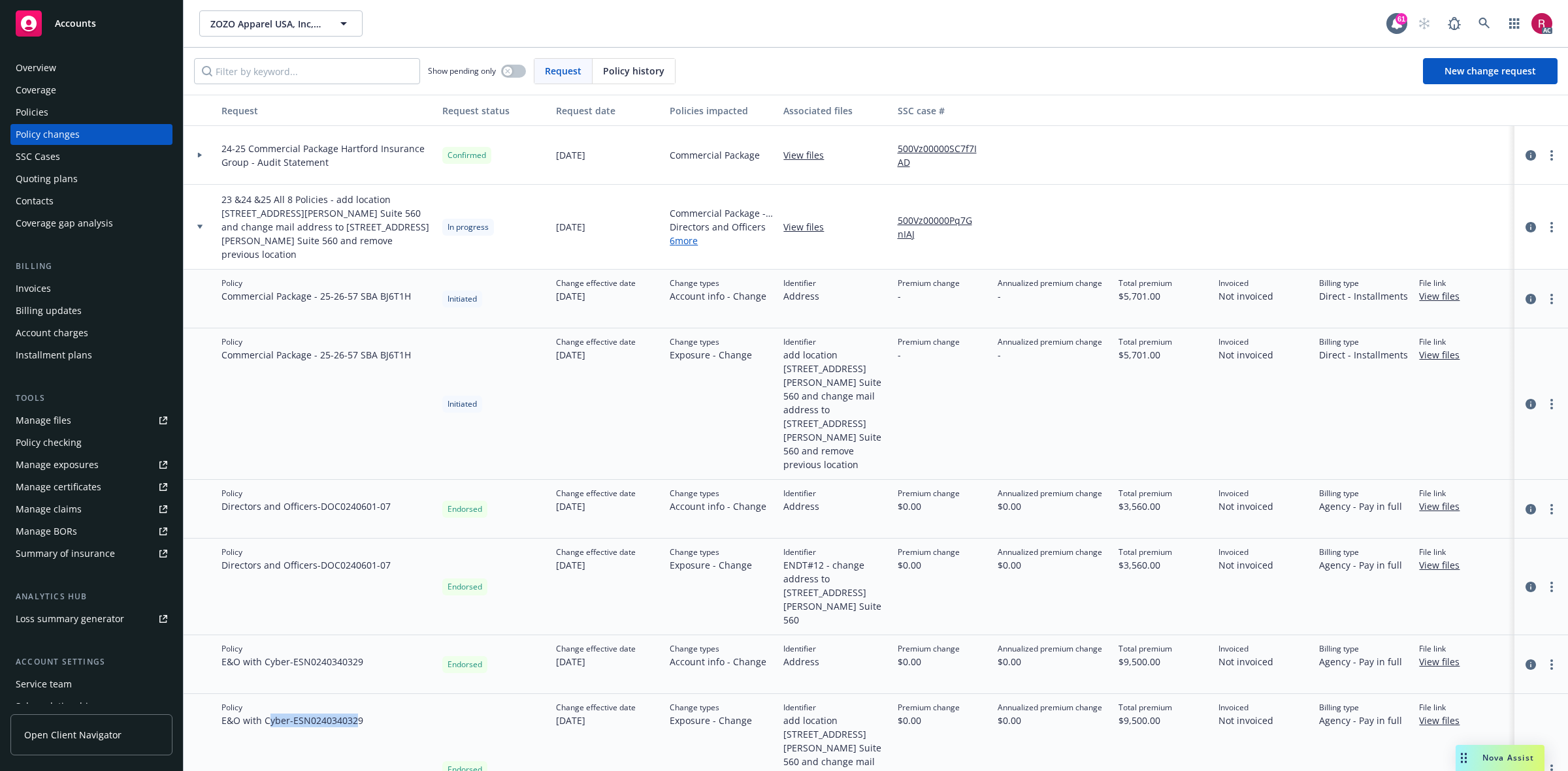
drag, startPoint x: 278, startPoint y: 665, endPoint x: 360, endPoint y: 665, distance: 82.0
click at [360, 616] on span "E&O with Cyber - ESN0240340329" at bounding box center [293, 720] width 142 height 13
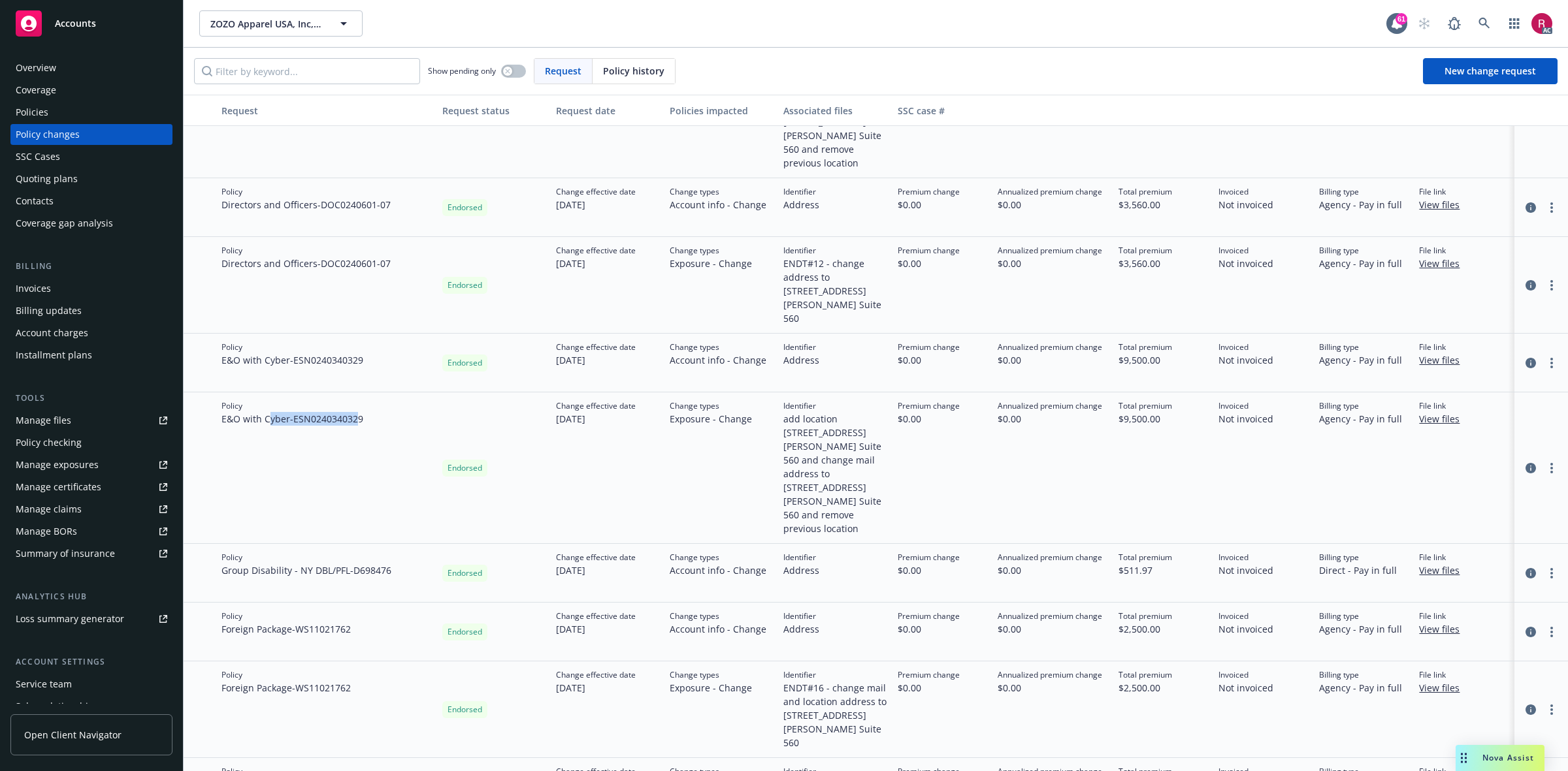
scroll to position [335, 0]
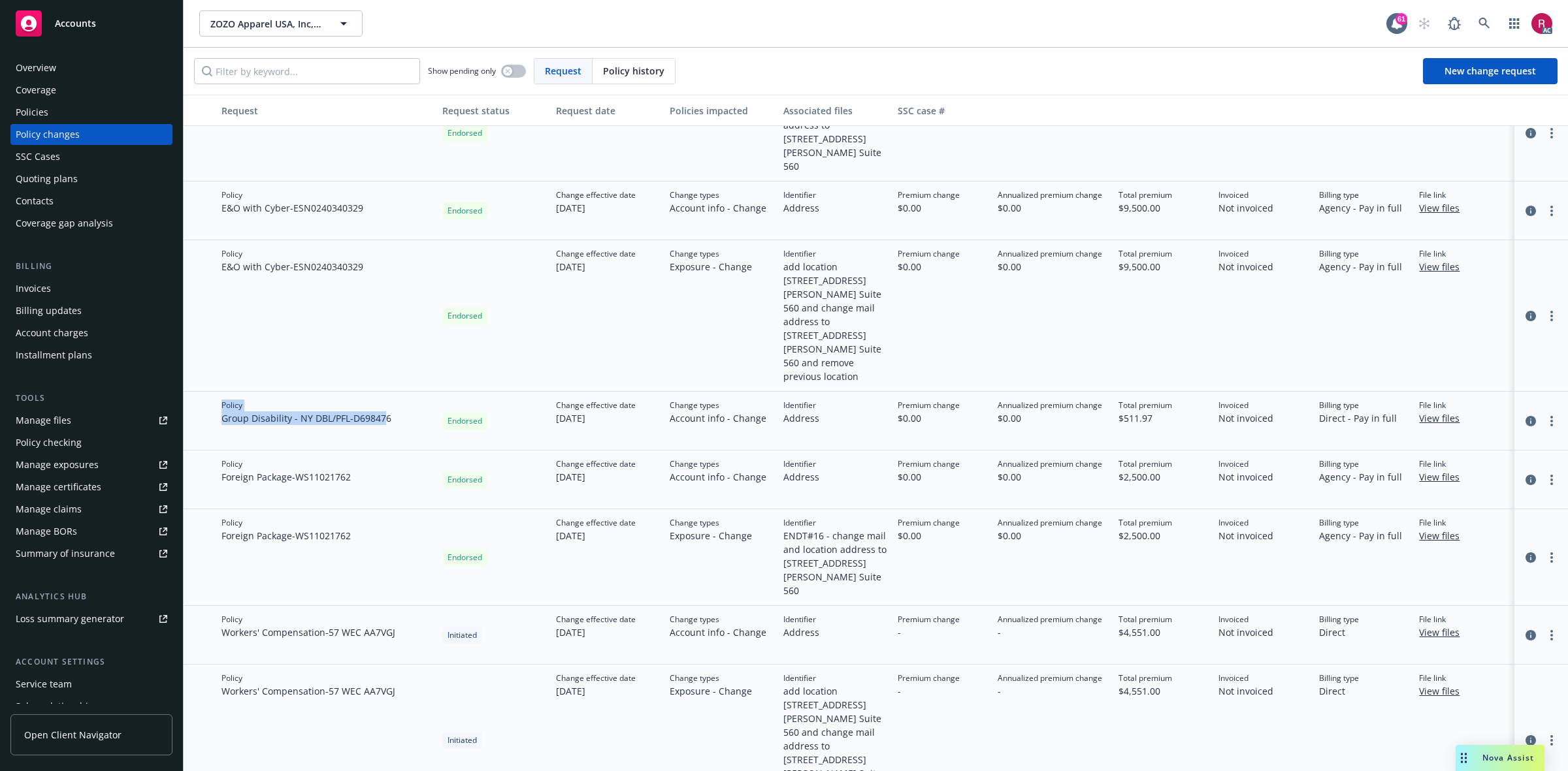
drag, startPoint x: 207, startPoint y: 377, endPoint x: 390, endPoint y: 389, distance: 183.4
click at [390, 392] on div "Policy Group Disability - NY DBL/PFL - D698476 Endorsed Change effective date 0…" at bounding box center [875, 421] width 1384 height 59
drag, startPoint x: 218, startPoint y: 438, endPoint x: 298, endPoint y: 471, distance: 86.5
click at [337, 451] on div "Policy Foreign Package - WS11021762" at bounding box center [327, 480] width 221 height 59
drag, startPoint x: 223, startPoint y: 501, endPoint x: 330, endPoint y: 498, distance: 107.0
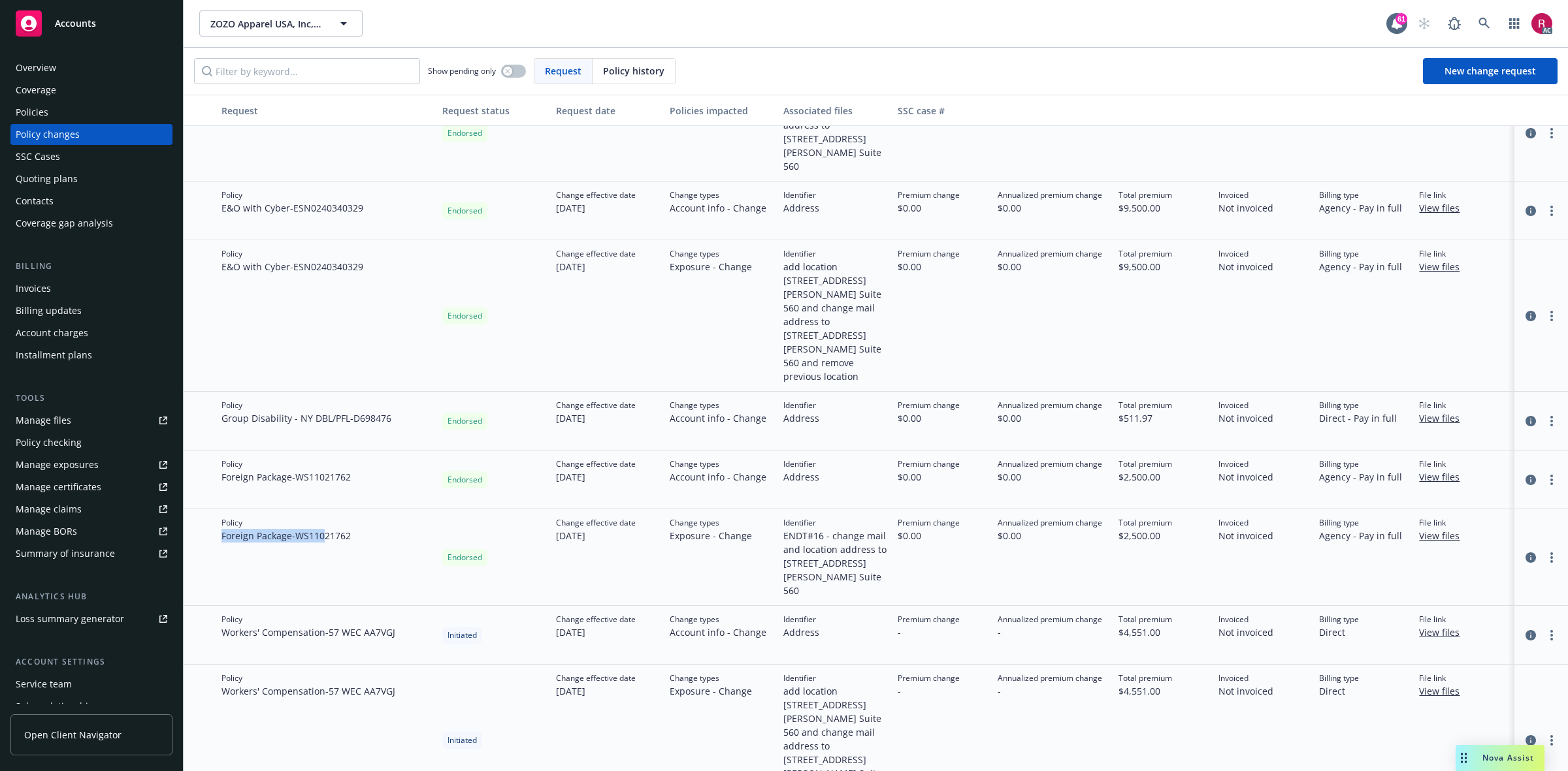
click at [330, 529] on span "Foreign Package - WS11021762" at bounding box center [286, 535] width 129 height 13
drag, startPoint x: 401, startPoint y: 582, endPoint x: 450, endPoint y: 582, distance: 49.0
click at [449, 606] on div "Policy Workers' Compensation - 57 WEC AA7VGJ Initiated Change effective date 08…" at bounding box center [875, 635] width 1384 height 59
drag, startPoint x: 196, startPoint y: 634, endPoint x: 394, endPoint y: 650, distance: 198.6
click at [394, 616] on div "Policy Workers' Compensation - 57 WEC AA7VGJ Initiated Change effective date 08…" at bounding box center [875, 740] width 1384 height 151
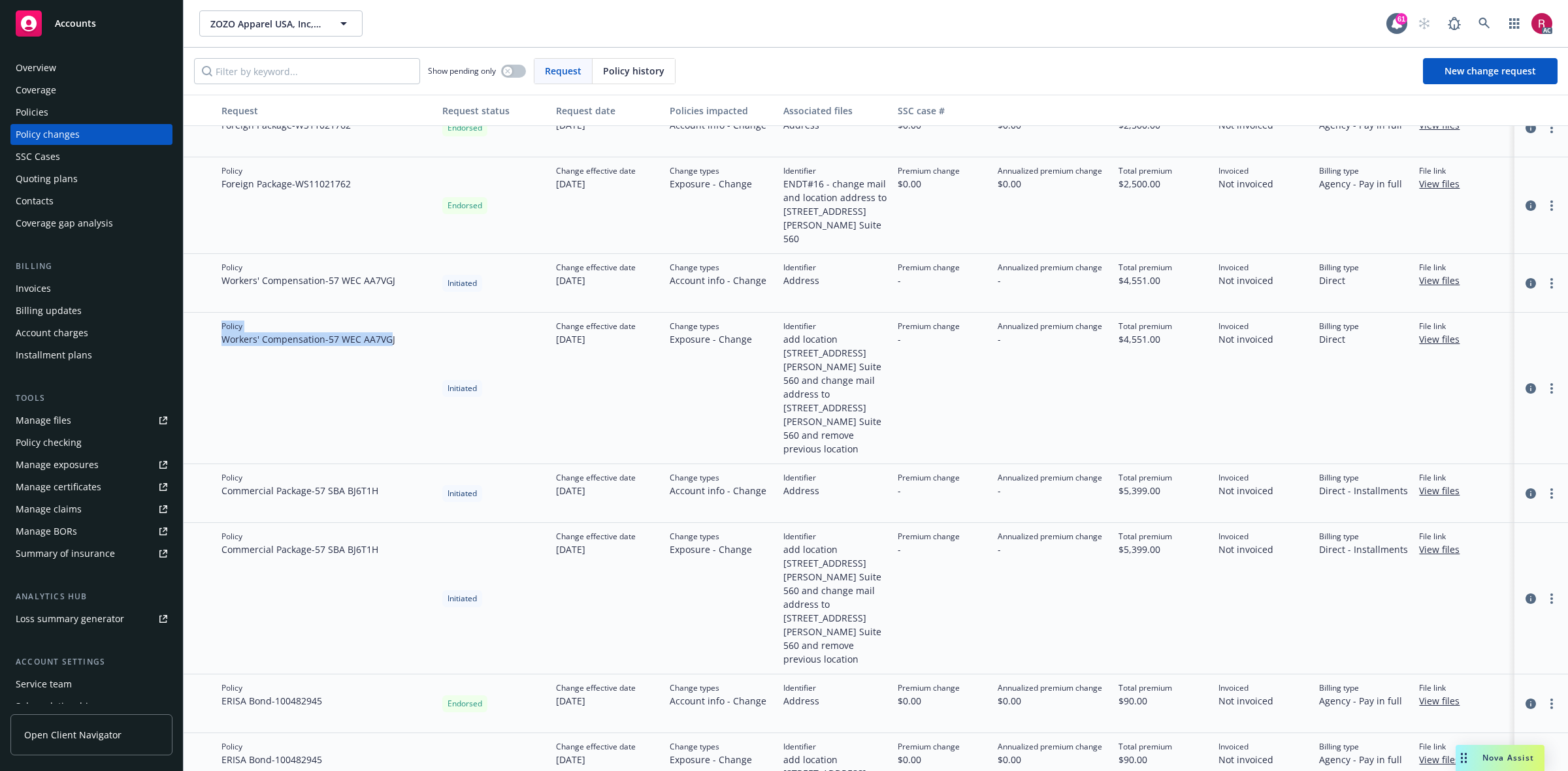
scroll to position [561, 0]
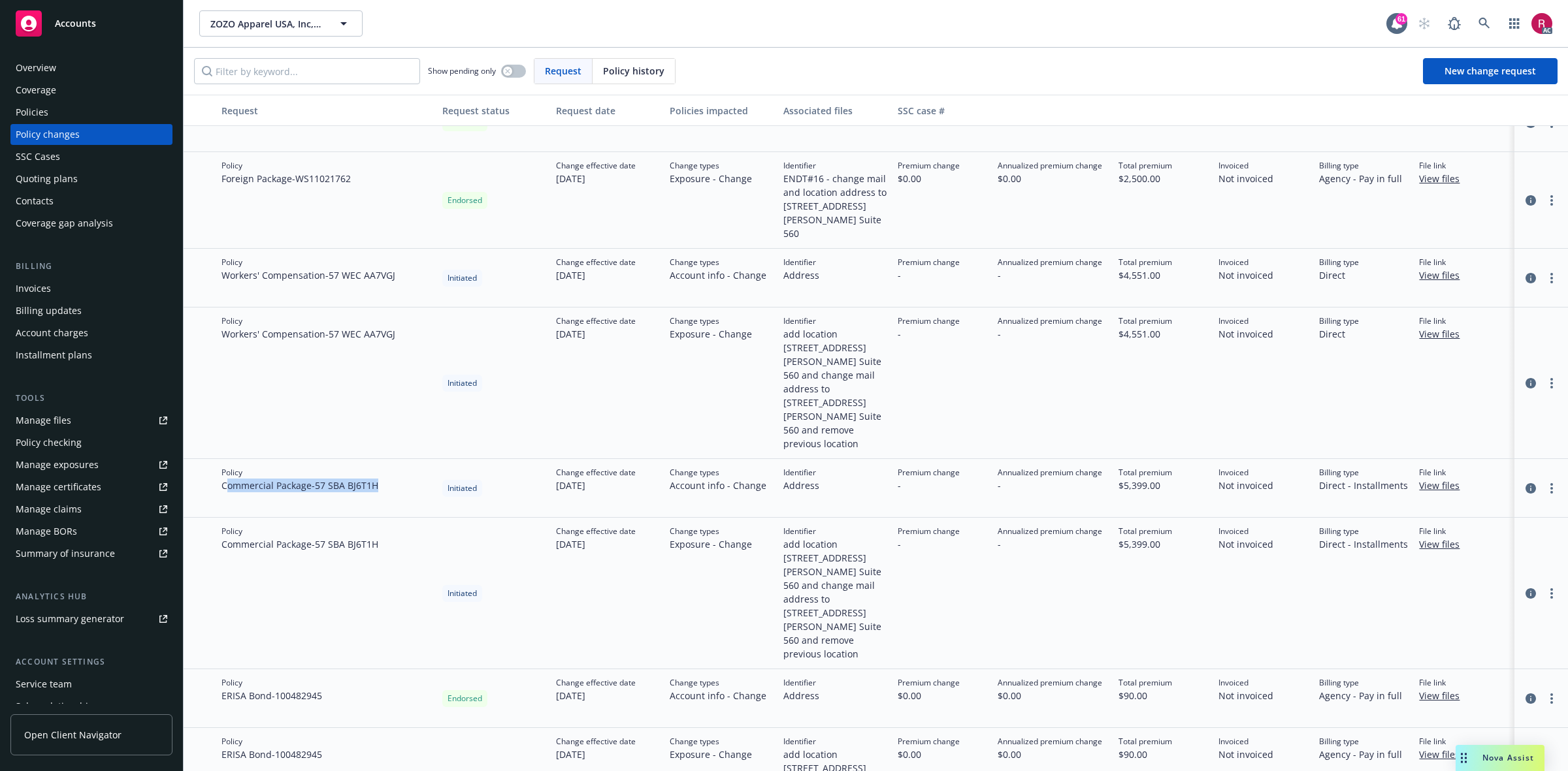
drag, startPoint x: 230, startPoint y: 449, endPoint x: 416, endPoint y: 449, distance: 186.0
click at [416, 459] on div "Policy Commercial Package - 57 SBA BJ6T1H" at bounding box center [327, 488] width 221 height 59
drag, startPoint x: 224, startPoint y: 504, endPoint x: 386, endPoint y: 508, distance: 162.0
click at [386, 518] on div "Policy Commercial Package - 57 SBA BJ6T1H" at bounding box center [327, 594] width 221 height 151
drag, startPoint x: 226, startPoint y: 628, endPoint x: 331, endPoint y: 631, distance: 105.0
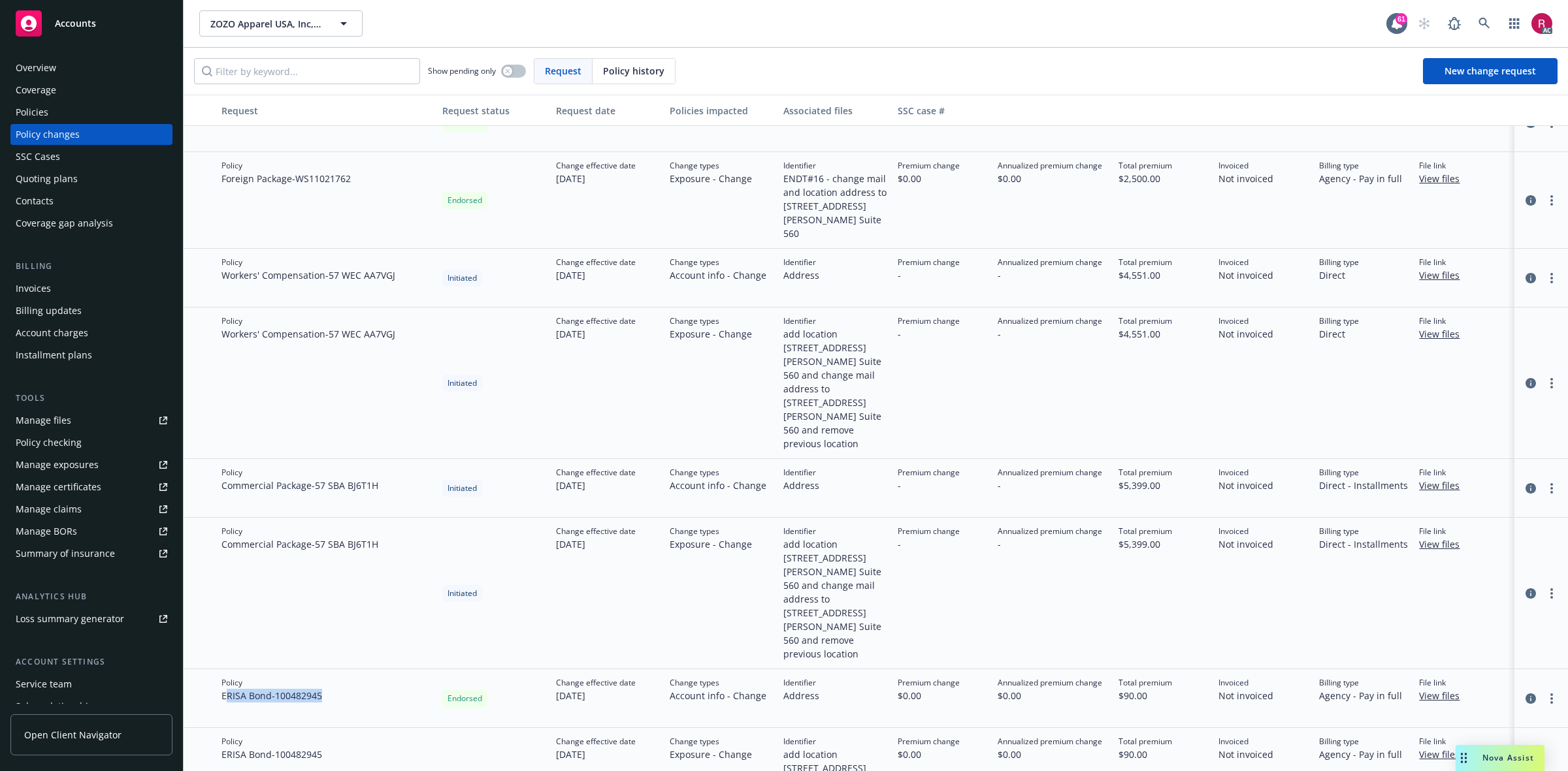
click at [332, 616] on div "Policy ERISA Bond - 100482945" at bounding box center [327, 698] width 221 height 59
drag, startPoint x: 190, startPoint y: 692, endPoint x: 326, endPoint y: 694, distance: 136.0
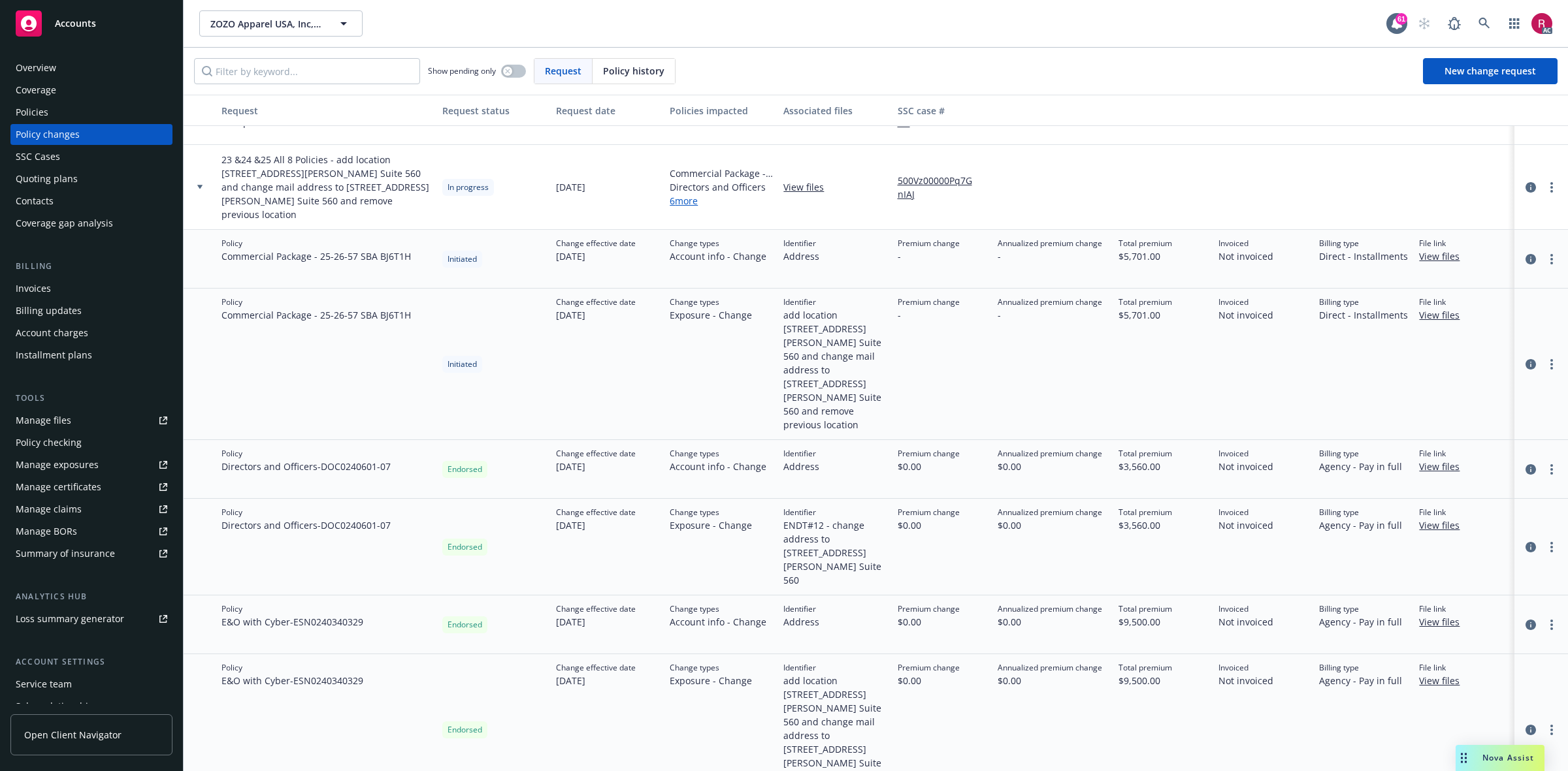
scroll to position [9, 0]
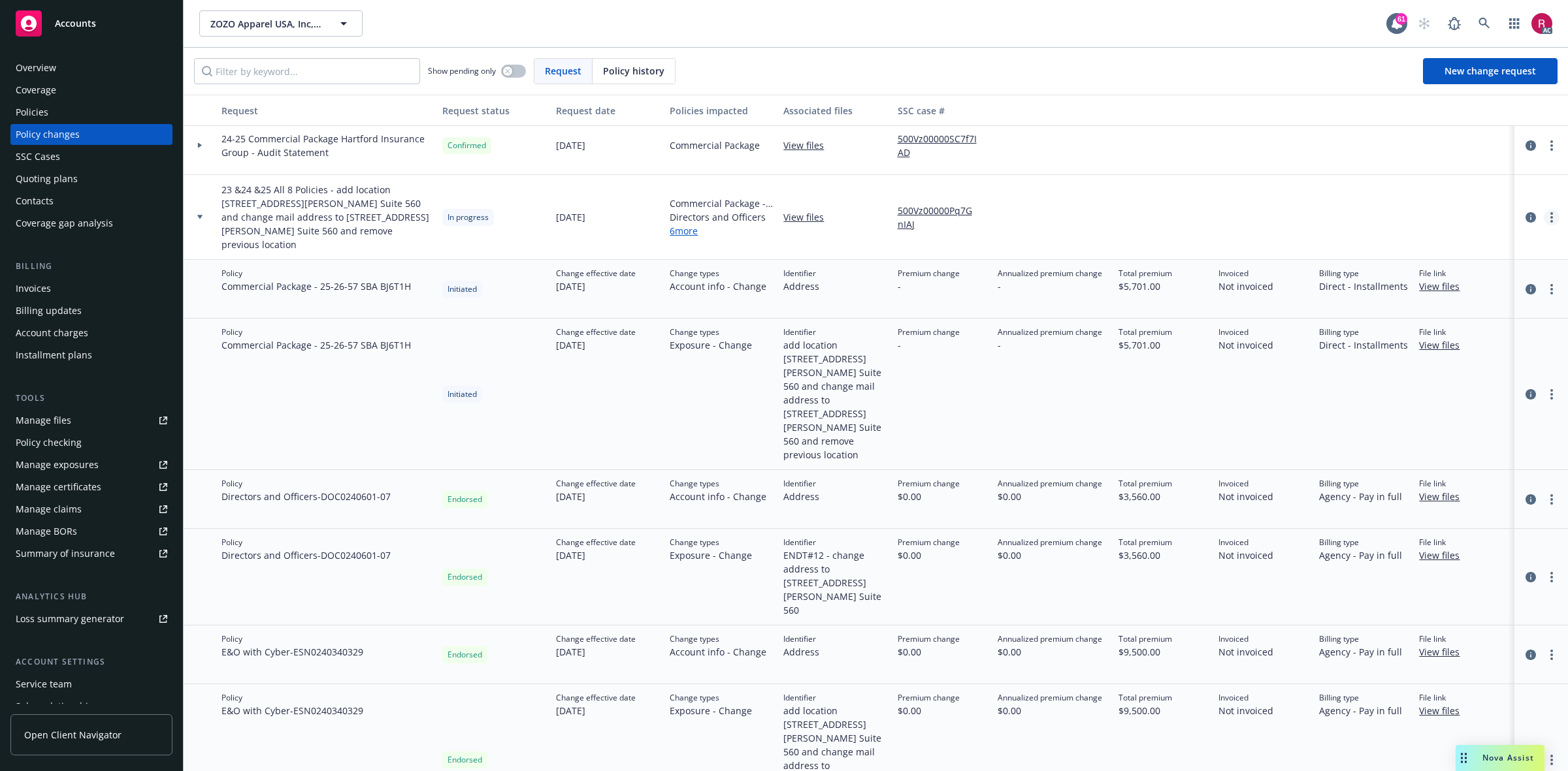
click at [1254, 212] on icon "more" at bounding box center [1551, 217] width 2 height 10
click at [211, 419] on div at bounding box center [200, 394] width 32 height 151
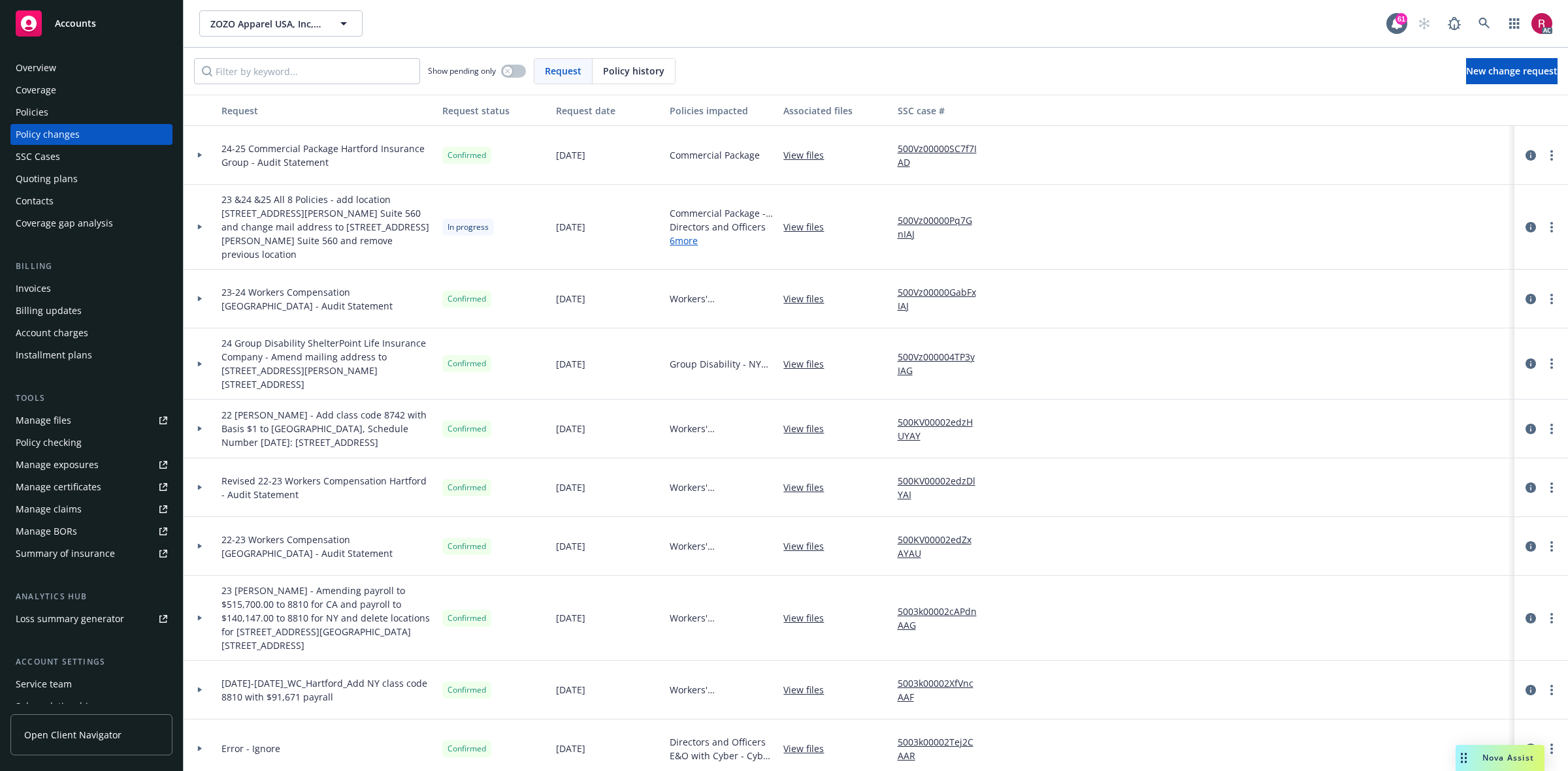
click at [192, 149] on div at bounding box center [200, 155] width 32 height 59
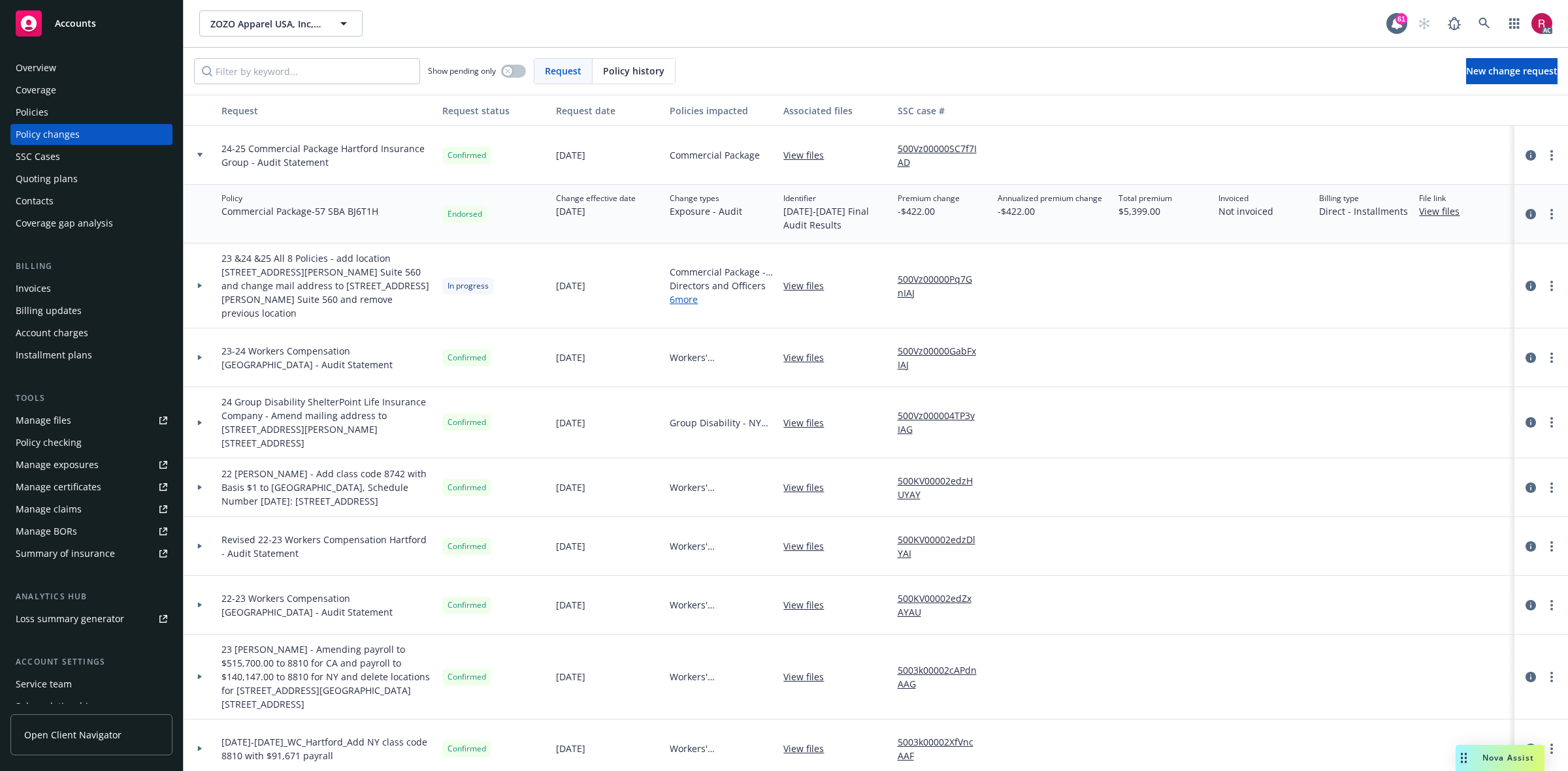
click at [192, 149] on div at bounding box center [200, 155] width 32 height 59
